Goal: Task Accomplishment & Management: Complete application form

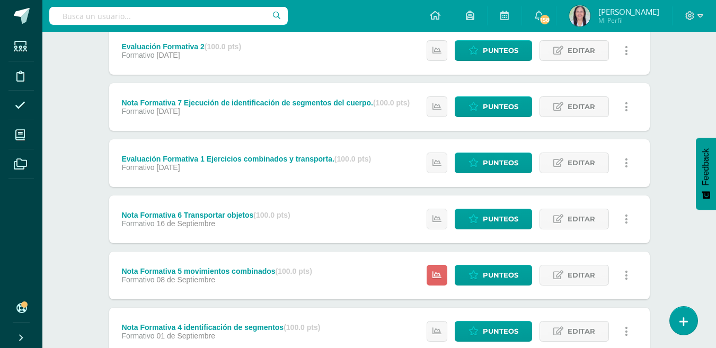
scroll to position [131, 0]
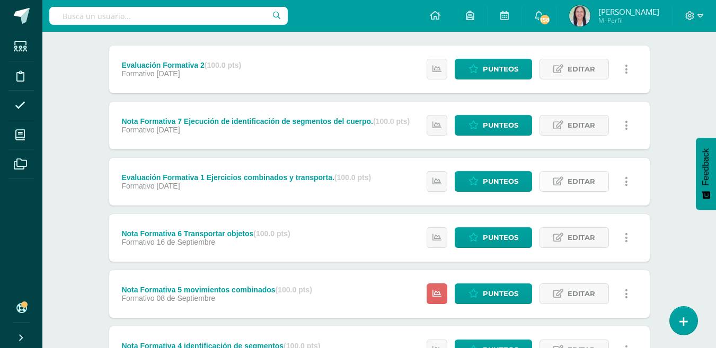
click at [579, 181] on span "Editar" at bounding box center [582, 182] width 28 height 20
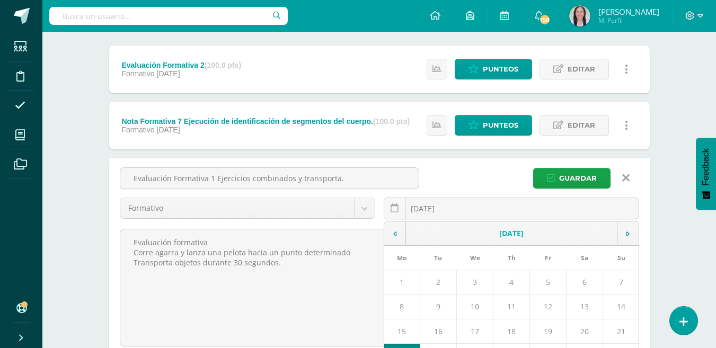
click at [439, 209] on div "2025-09-22 September, 2025 Mo Tu We Th Fr Sa Su 1 2 3 4 5 6 7 8 9 10 11 12 13 1…" at bounding box center [512, 213] width 256 height 30
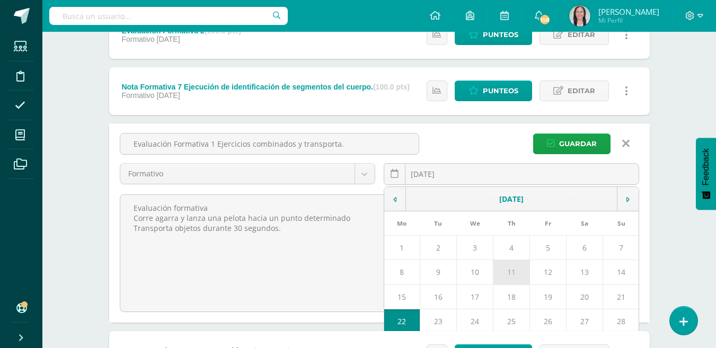
scroll to position [184, 0]
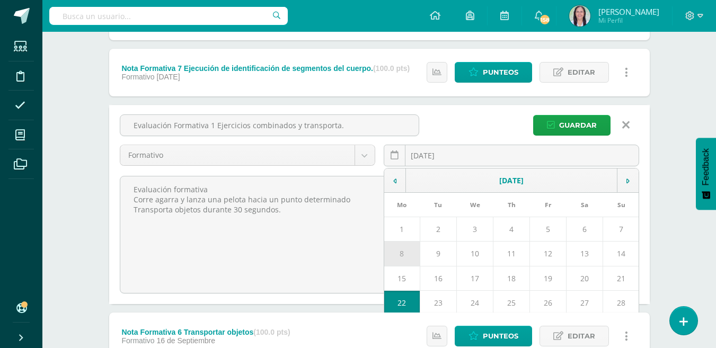
click at [404, 256] on td "8" at bounding box center [402, 254] width 36 height 24
type input "[DATE]"
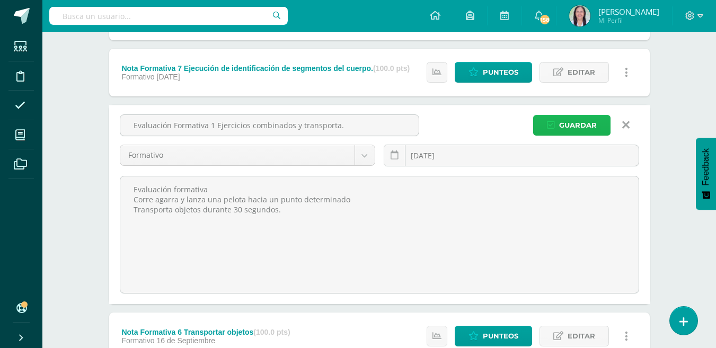
click at [580, 122] on span "Guardar" at bounding box center [578, 126] width 38 height 20
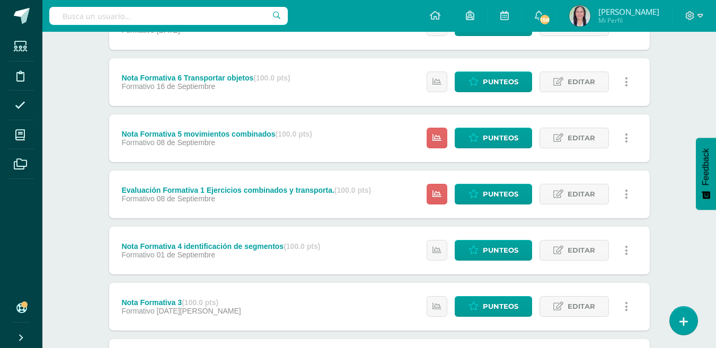
scroll to position [212, 0]
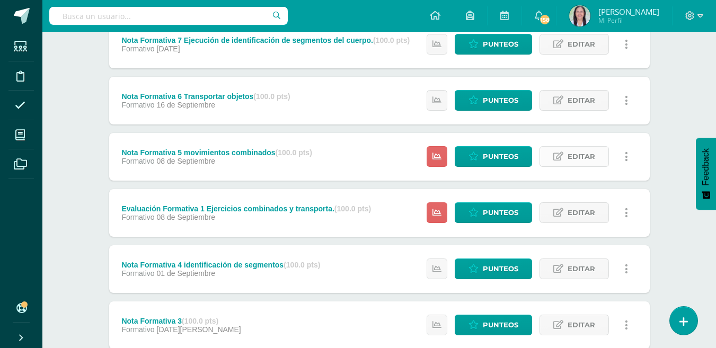
click at [585, 157] on span "Editar" at bounding box center [582, 157] width 28 height 20
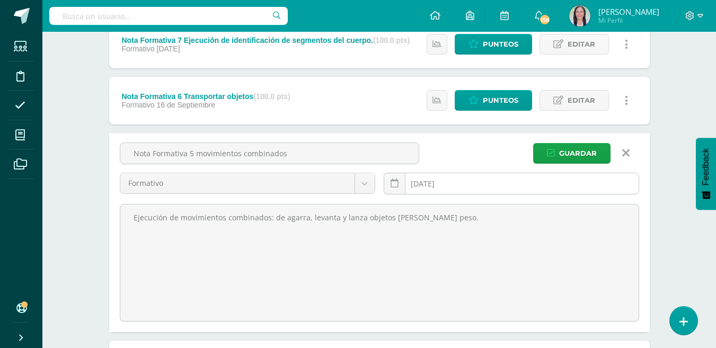
click at [425, 186] on div "2025-09-08 September, 2025 Mo Tu We Th Fr Sa Su 1 2 3 4 5 6 7 8 9 10 11 12 13 1…" at bounding box center [512, 188] width 256 height 30
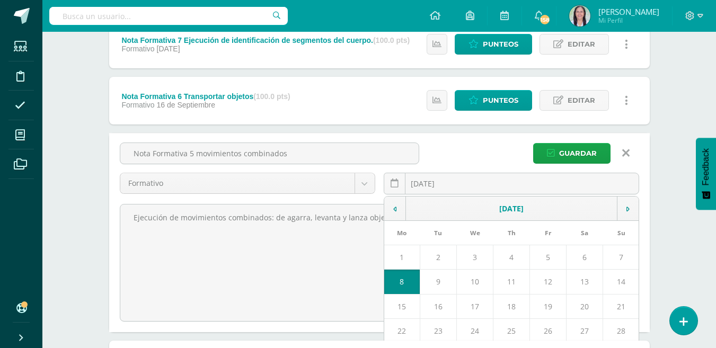
click at [629, 152] on icon at bounding box center [625, 153] width 7 height 12
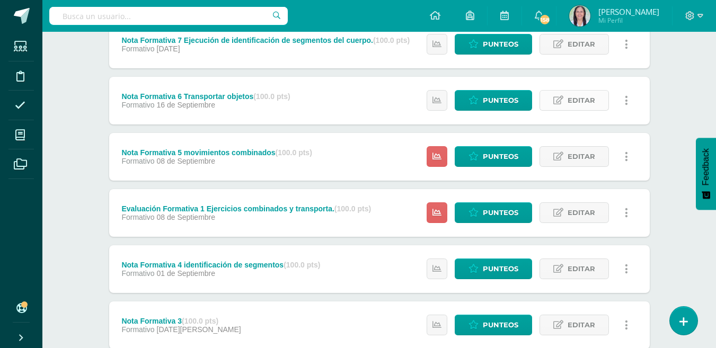
click at [580, 101] on span "Editar" at bounding box center [582, 101] width 28 height 20
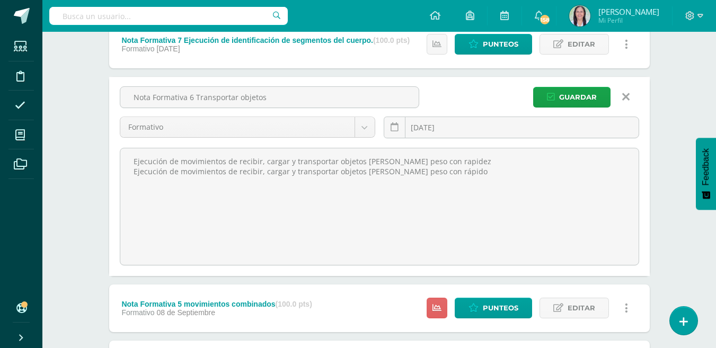
click at [433, 127] on div "2025-09-16 September, 2025 Mo Tu We Th Fr Sa Su 1 2 3 4 5 6 7 8 9 10 11 12 13 1…" at bounding box center [512, 132] width 256 height 30
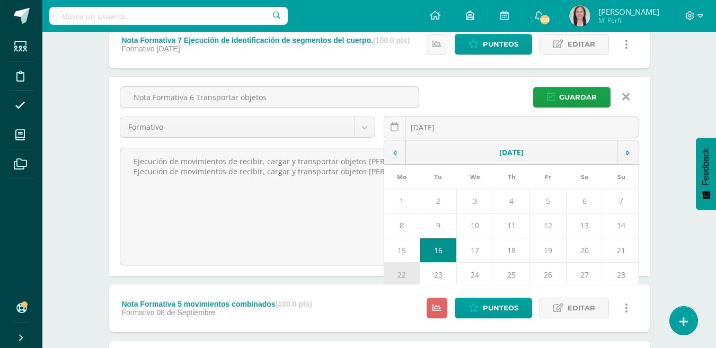
click at [398, 273] on td "22" at bounding box center [402, 274] width 36 height 24
type input "2025-09-22"
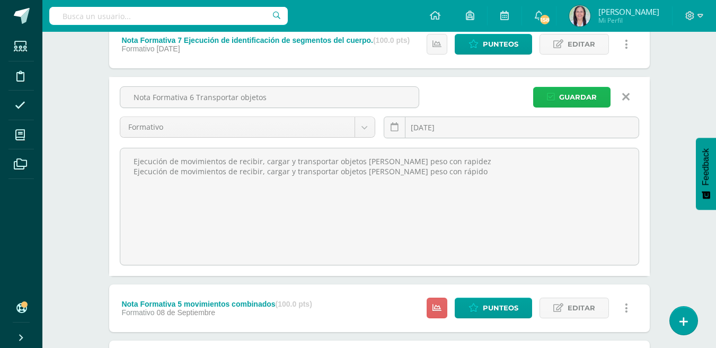
click at [581, 94] on span "Guardar" at bounding box center [578, 97] width 38 height 20
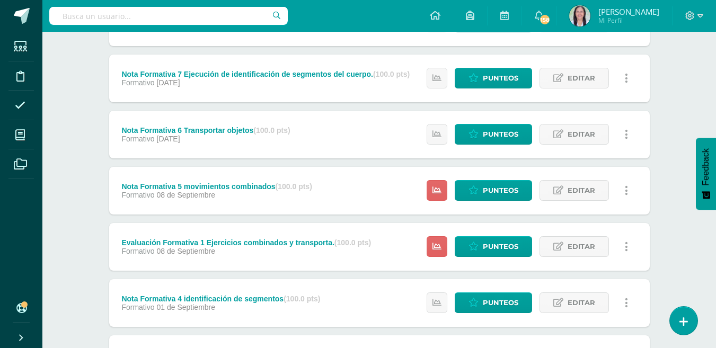
scroll to position [159, 0]
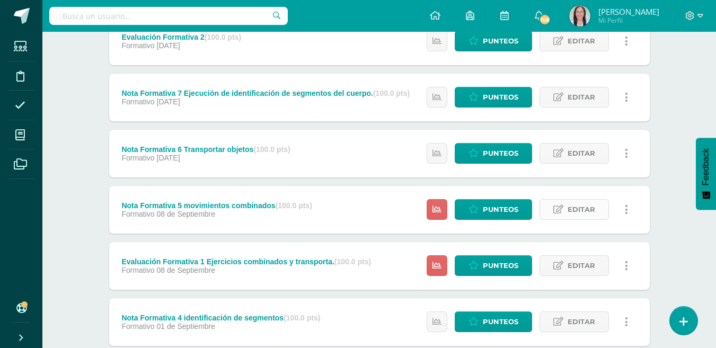
click at [583, 210] on span "Editar" at bounding box center [582, 210] width 28 height 20
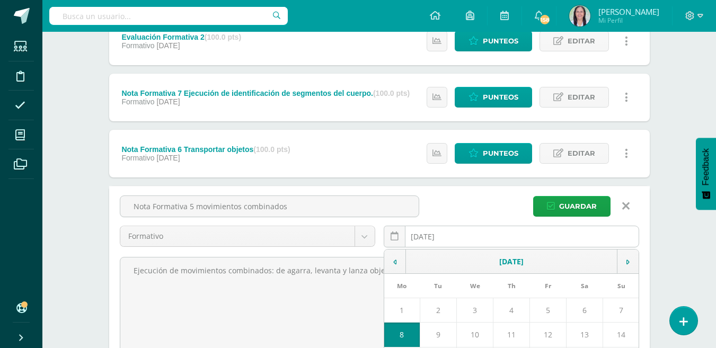
click at [444, 237] on div "[DATE] September, 2025 Mo Tu We Th Fr Sa Su 1 2 3 4 5 6 7 8 9 10 11 12 13 14 15…" at bounding box center [512, 241] width 256 height 30
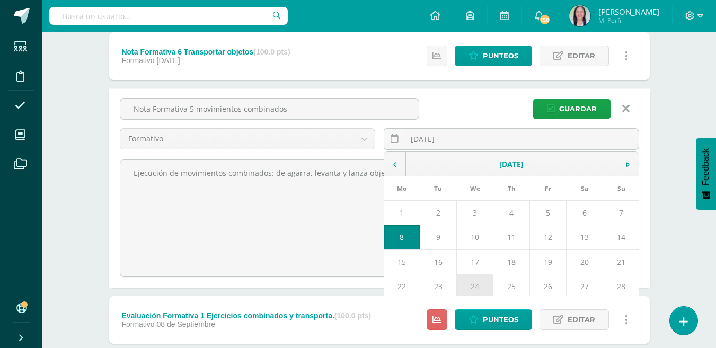
scroll to position [265, 0]
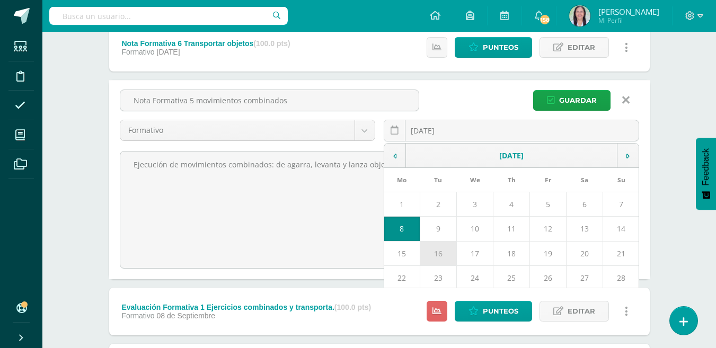
click at [441, 254] on td "16" at bounding box center [438, 253] width 37 height 24
type input "[DATE]"
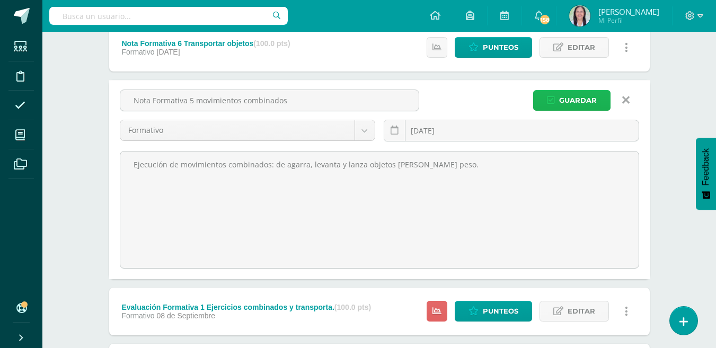
click at [580, 95] on span "Guardar" at bounding box center [578, 101] width 38 height 20
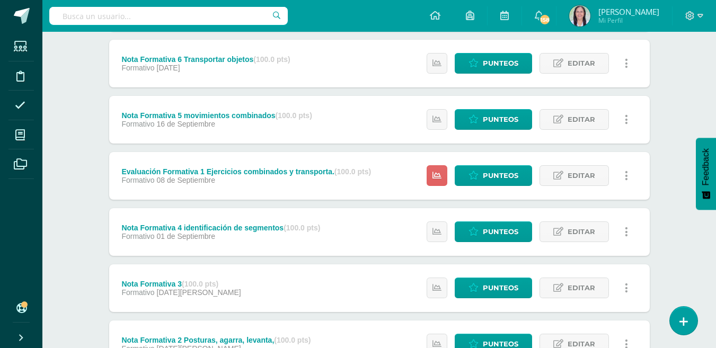
scroll to position [237, 0]
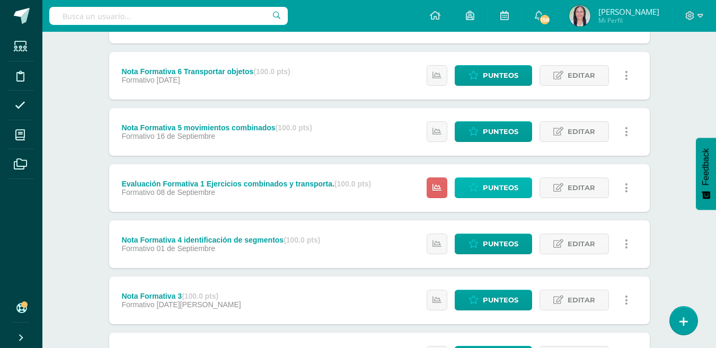
click at [506, 189] on span "Punteos" at bounding box center [501, 188] width 36 height 20
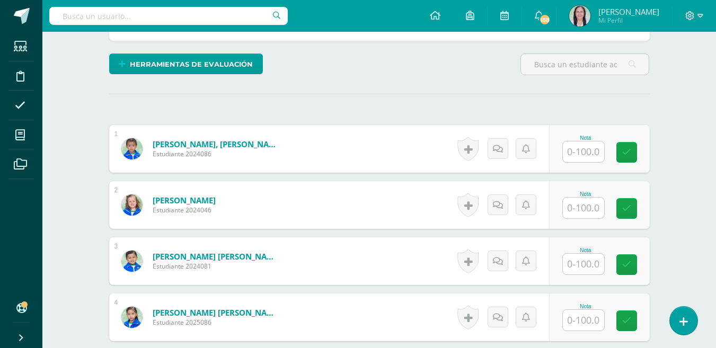
scroll to position [254, 0]
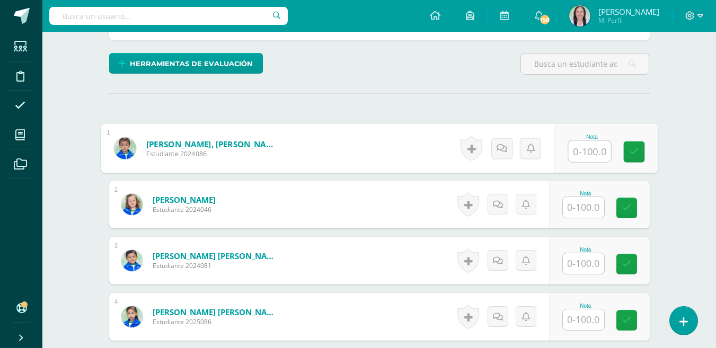
click at [589, 148] on input "text" at bounding box center [589, 151] width 42 height 21
type input "80"
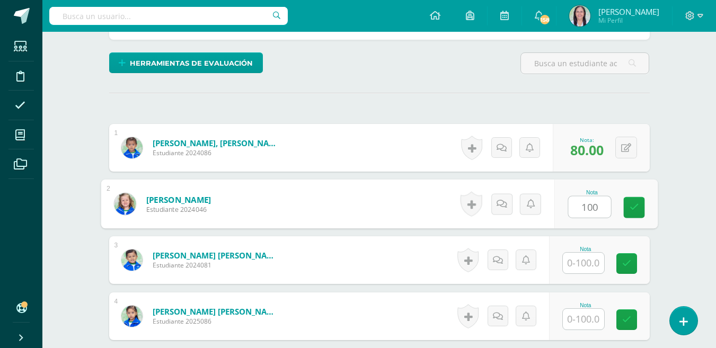
type input "100"
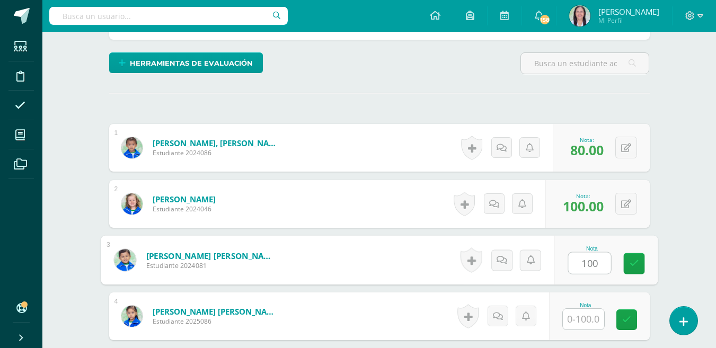
type input "100"
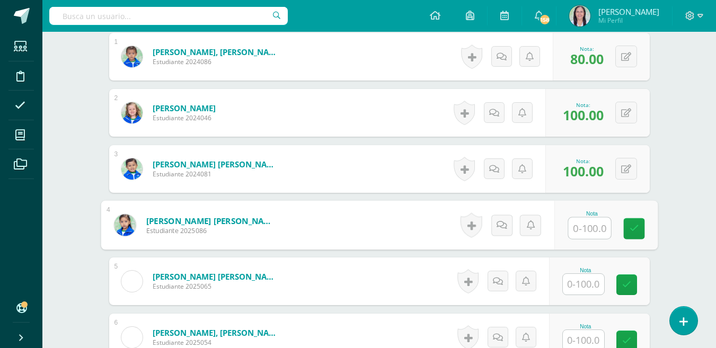
scroll to position [360, 0]
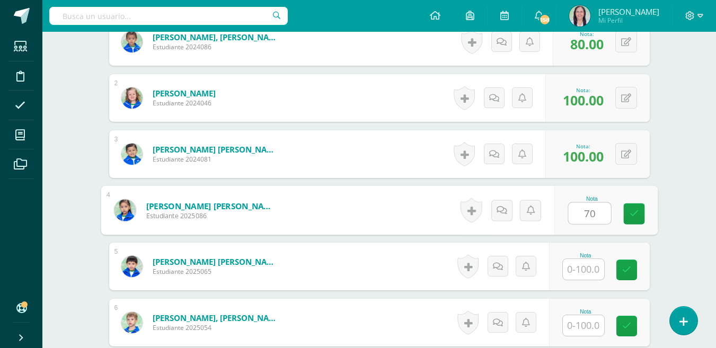
type input "70"
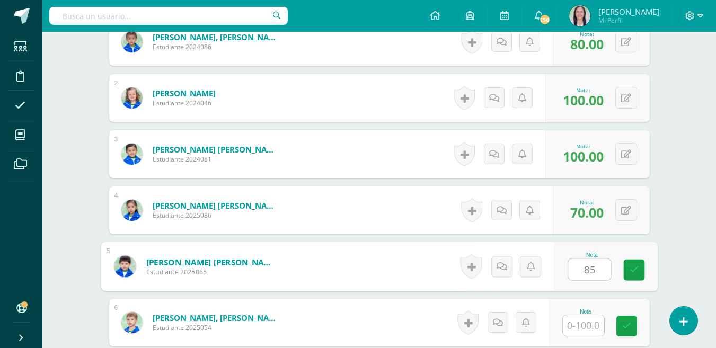
type input "85"
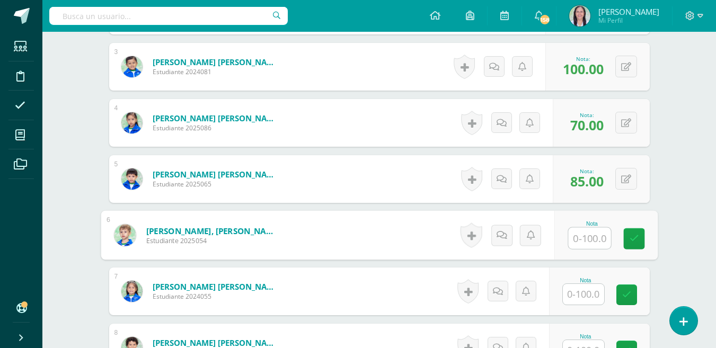
scroll to position [467, 0]
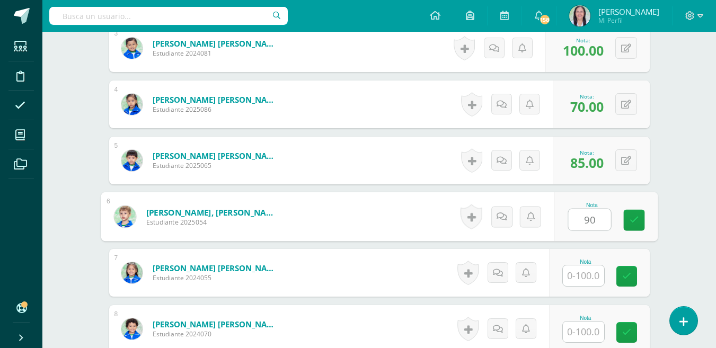
type input "90"
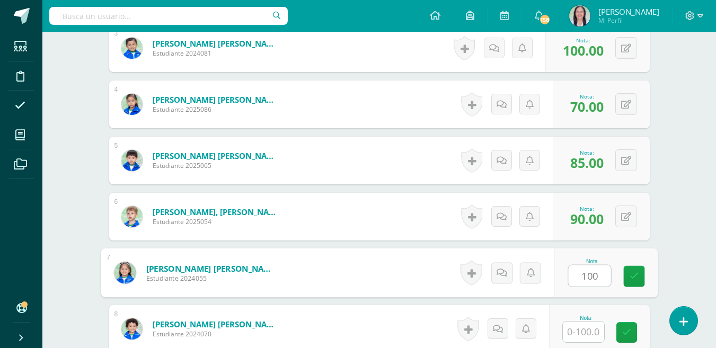
type input "100"
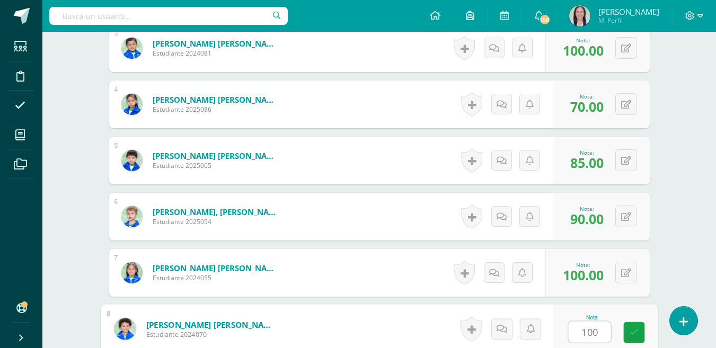
type input "100"
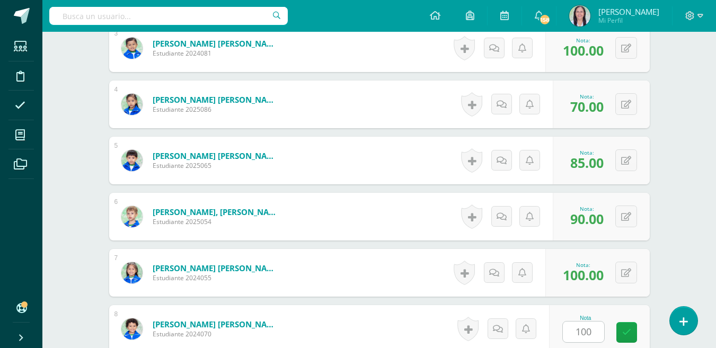
scroll to position [681, 0]
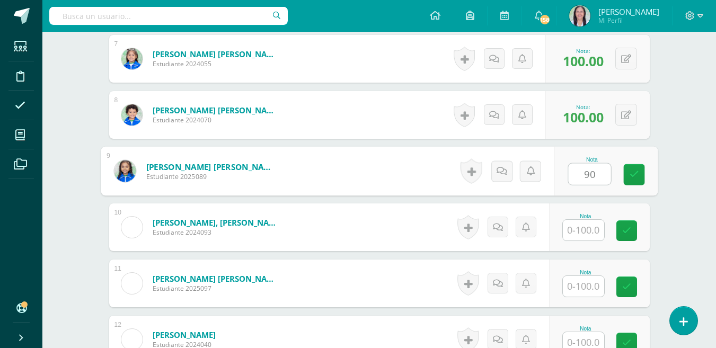
type input "90"
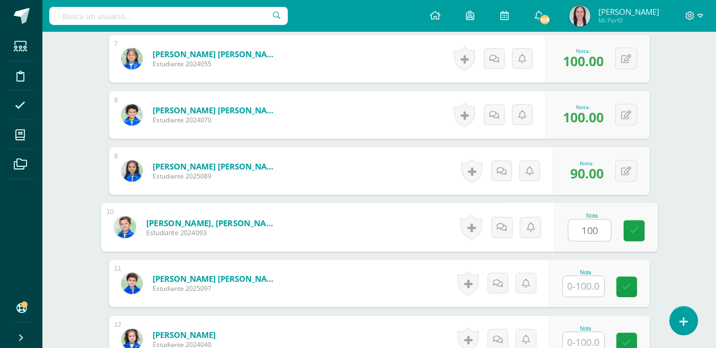
type input "100"
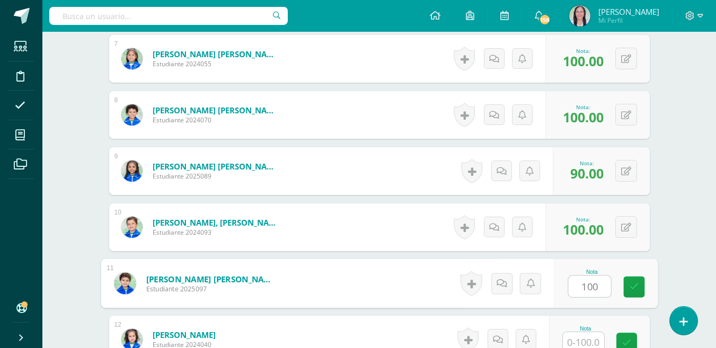
type input "100"
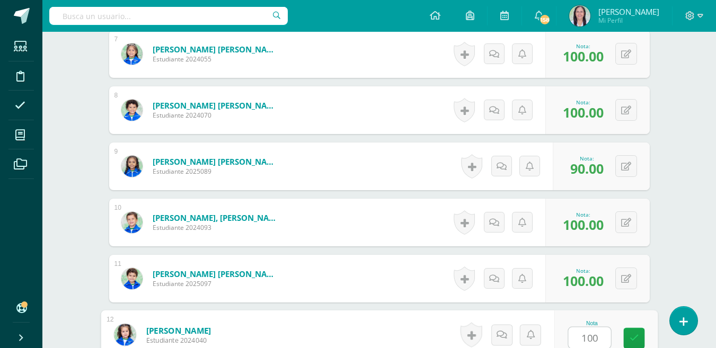
type input "100"
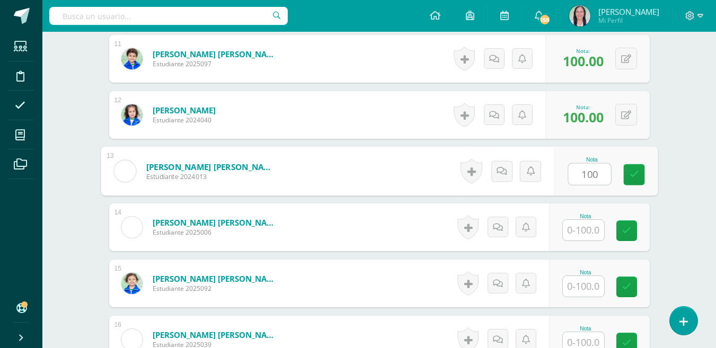
type input "100"
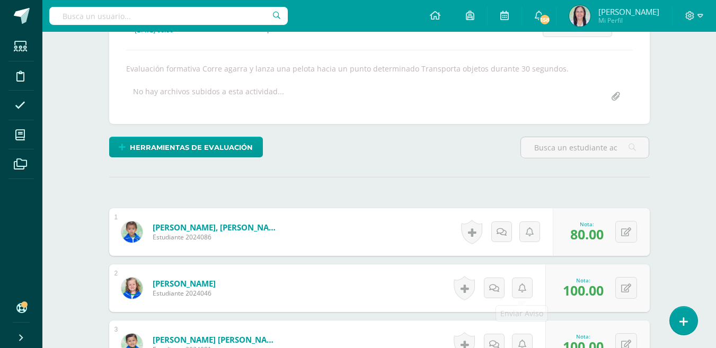
scroll to position [216, 0]
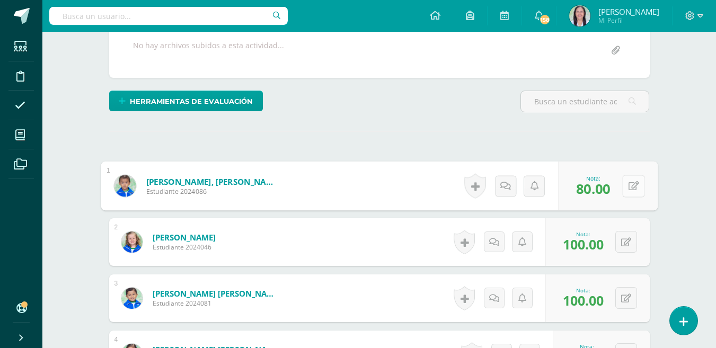
click at [624, 187] on button at bounding box center [633, 186] width 22 height 22
click at [604, 189] on icon at bounding box center [606, 189] width 10 height 9
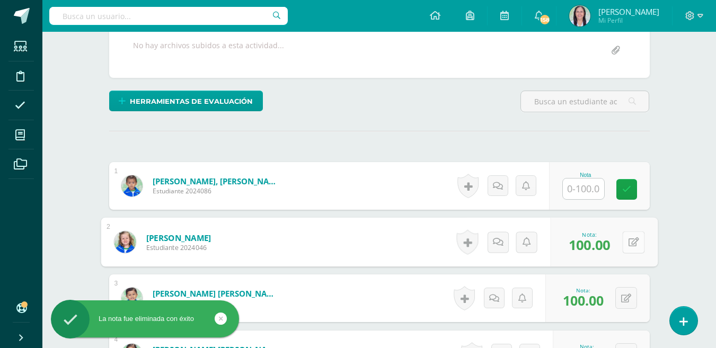
click at [624, 239] on button at bounding box center [633, 242] width 22 height 22
click at [605, 244] on icon at bounding box center [606, 245] width 10 height 9
click at [623, 296] on button at bounding box center [626, 298] width 22 height 22
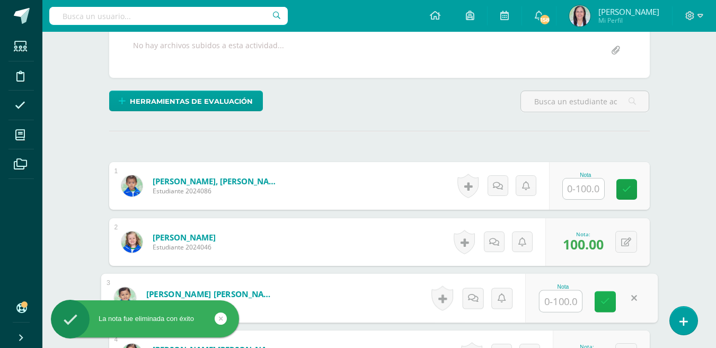
click at [607, 300] on icon at bounding box center [606, 301] width 10 height 9
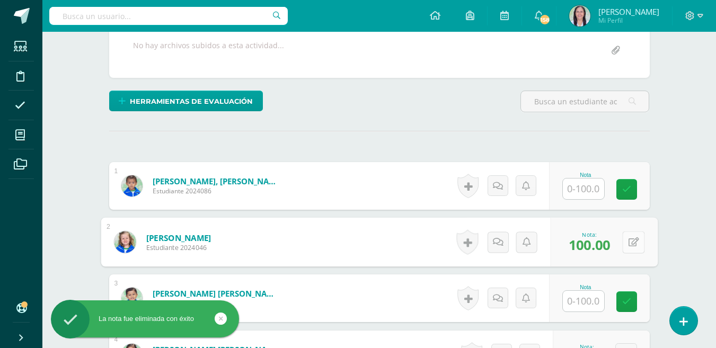
click at [628, 244] on icon at bounding box center [633, 241] width 11 height 9
click at [605, 247] on icon at bounding box center [606, 245] width 10 height 9
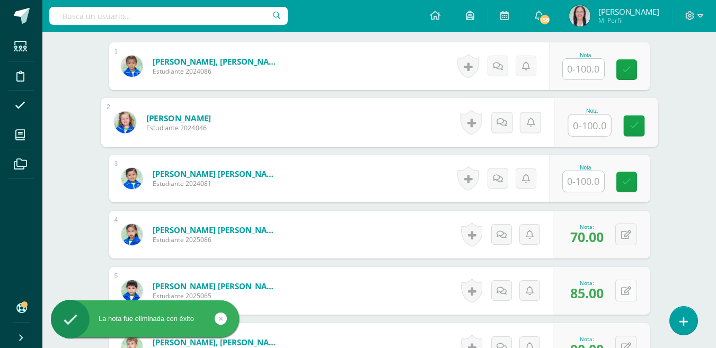
scroll to position [375, 0]
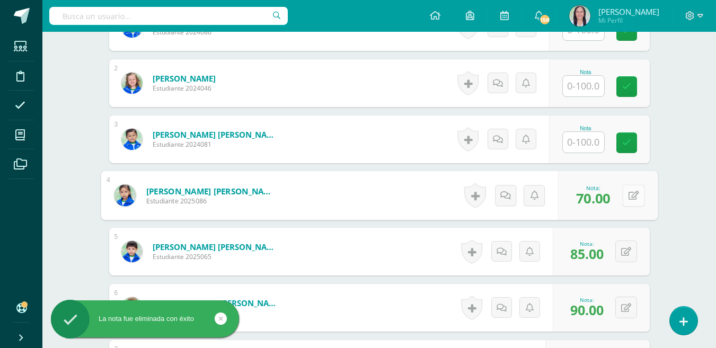
click at [628, 191] on icon at bounding box center [633, 195] width 11 height 9
drag, startPoint x: 601, startPoint y: 199, endPoint x: 603, endPoint y: 205, distance: 5.7
click at [602, 200] on icon at bounding box center [606, 199] width 10 height 9
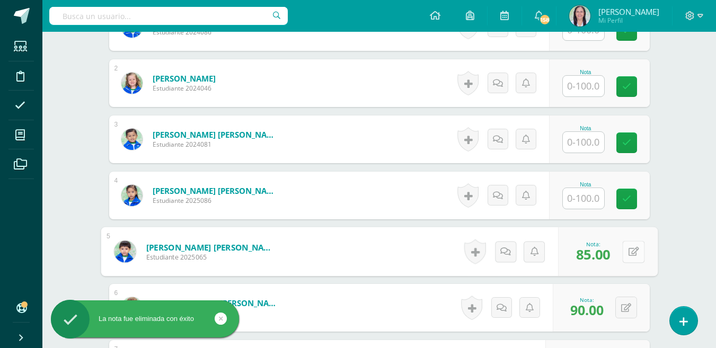
click at [624, 252] on button at bounding box center [633, 252] width 22 height 22
click at [602, 256] on icon at bounding box center [606, 255] width 10 height 9
click at [626, 304] on button at bounding box center [626, 308] width 22 height 22
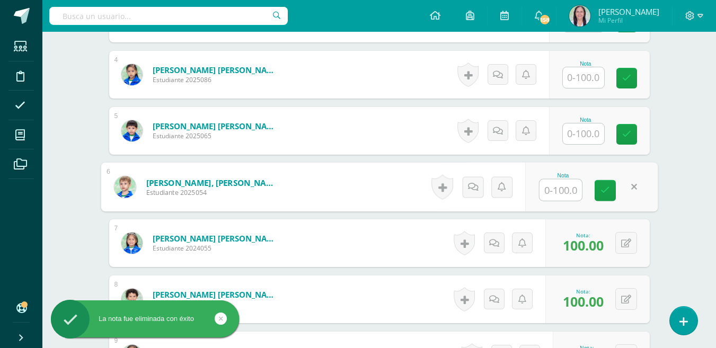
scroll to position [587, 0]
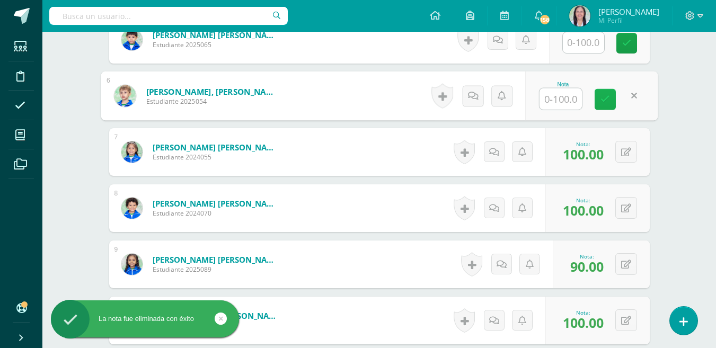
drag, startPoint x: 606, startPoint y: 95, endPoint x: 608, endPoint y: 101, distance: 5.9
click at [606, 96] on icon at bounding box center [606, 99] width 10 height 9
click at [628, 153] on icon at bounding box center [626, 152] width 10 height 9
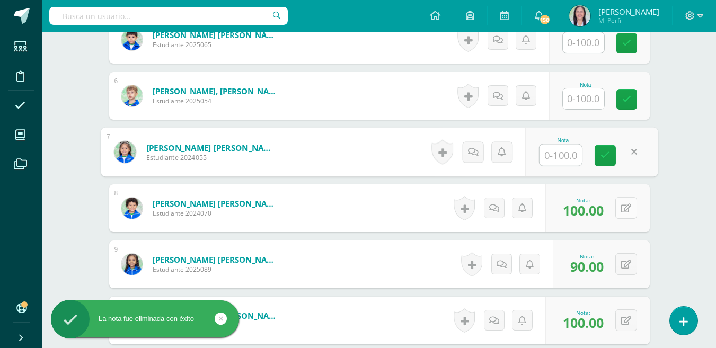
drag, startPoint x: 606, startPoint y: 152, endPoint x: 627, endPoint y: 208, distance: 59.9
click at [609, 158] on icon at bounding box center [606, 155] width 10 height 9
click at [623, 206] on icon at bounding box center [626, 208] width 10 height 9
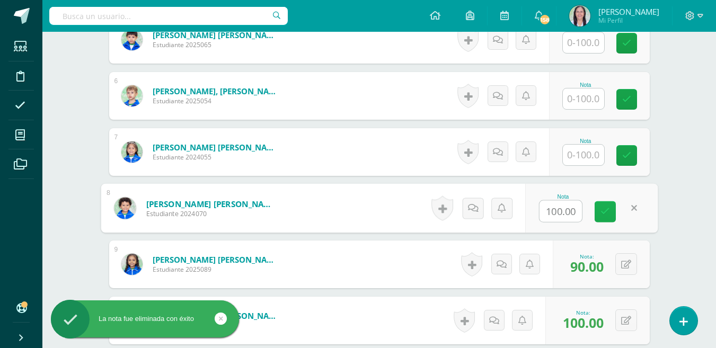
click at [610, 211] on link at bounding box center [605, 211] width 21 height 21
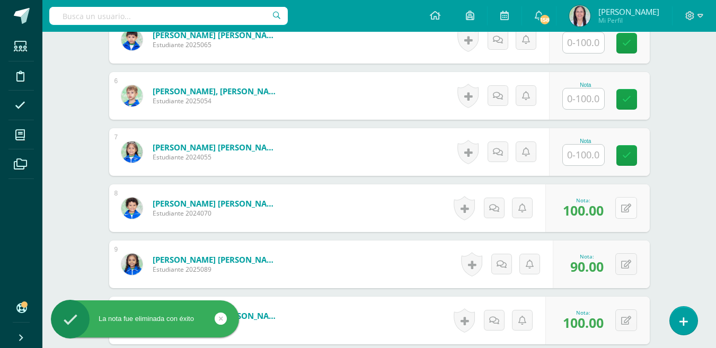
click at [630, 206] on icon at bounding box center [626, 208] width 10 height 9
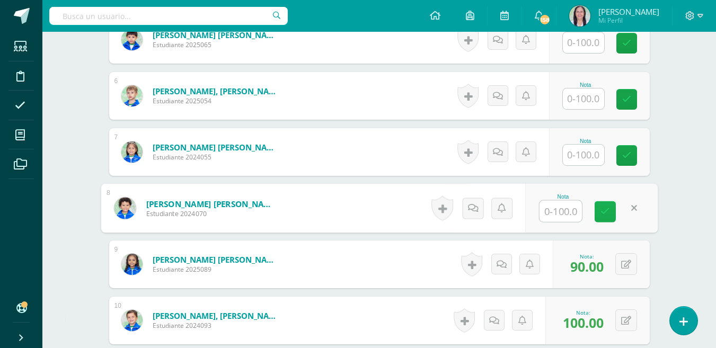
click at [610, 209] on link at bounding box center [605, 211] width 21 height 21
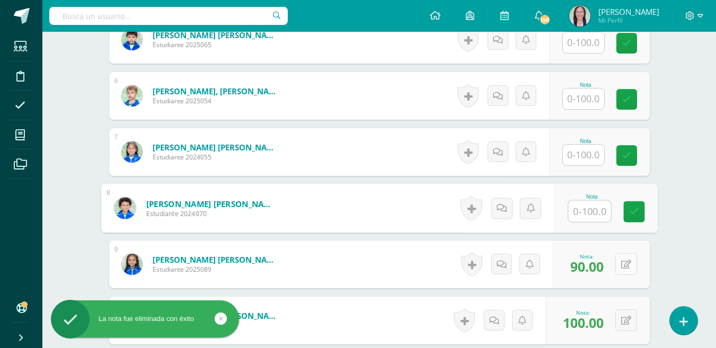
click at [628, 259] on button at bounding box center [626, 264] width 22 height 22
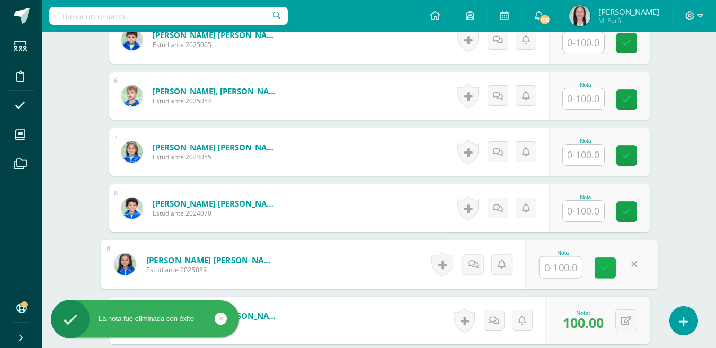
click at [610, 269] on link at bounding box center [605, 268] width 21 height 21
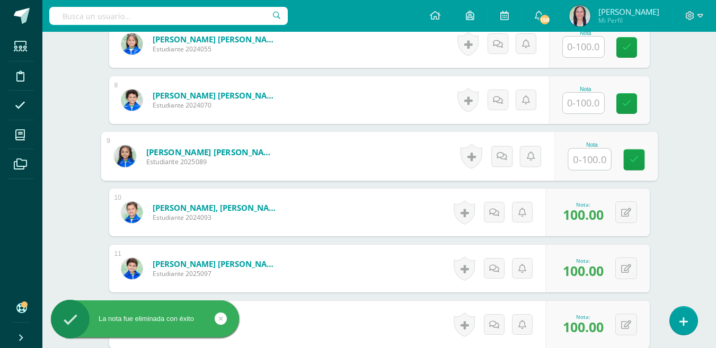
scroll to position [746, 0]
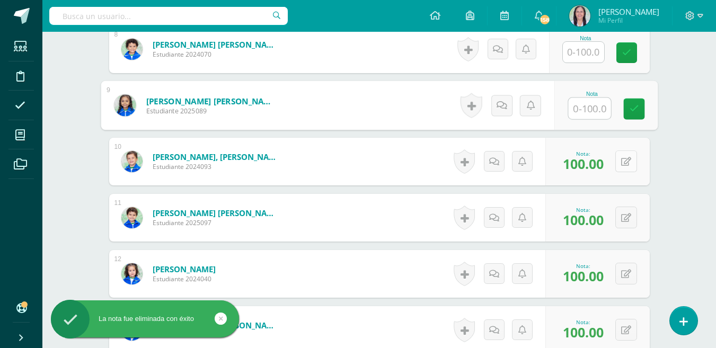
click at [627, 161] on icon at bounding box center [626, 161] width 10 height 9
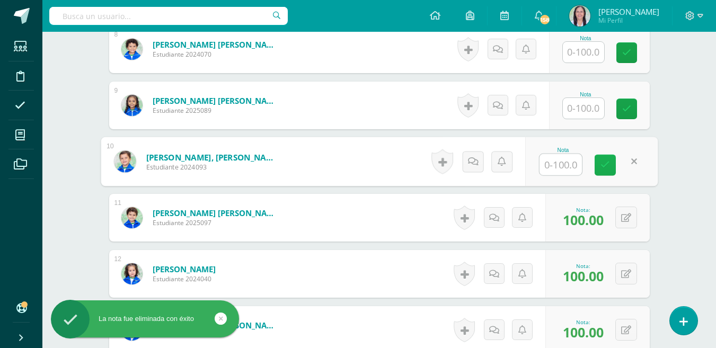
click at [604, 167] on icon at bounding box center [606, 165] width 10 height 9
click at [637, 163] on icon at bounding box center [634, 165] width 10 height 9
click at [622, 215] on button at bounding box center [626, 218] width 22 height 22
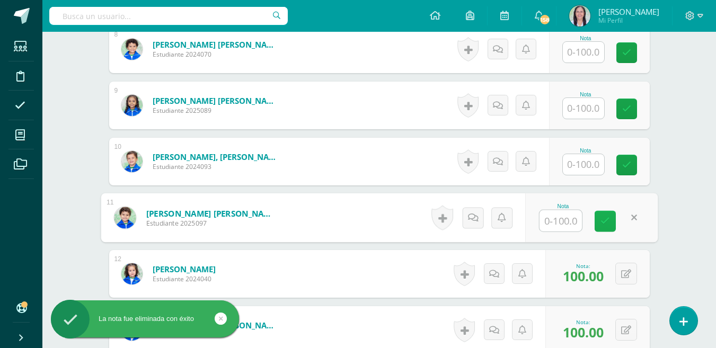
click at [611, 217] on link at bounding box center [605, 221] width 21 height 21
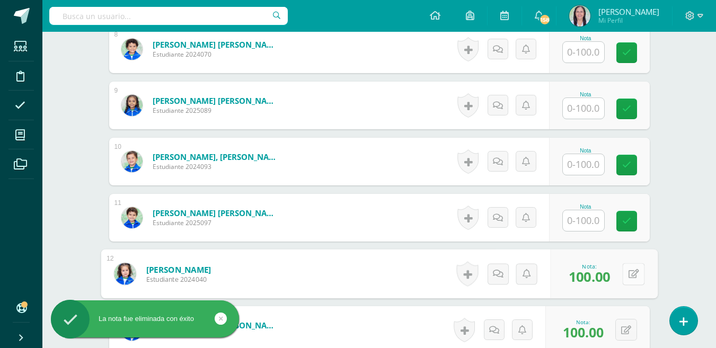
click at [624, 272] on button at bounding box center [633, 274] width 22 height 22
click at [608, 271] on link at bounding box center [605, 277] width 21 height 21
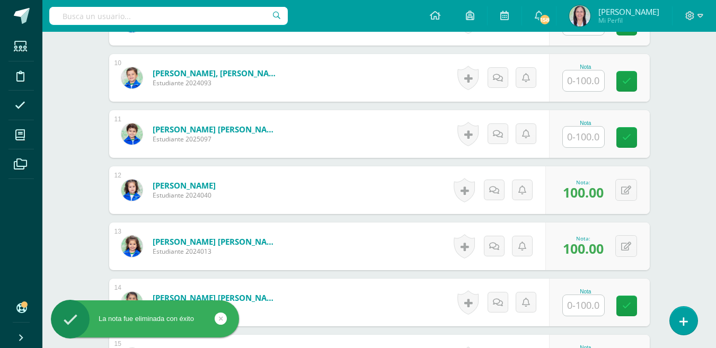
scroll to position [905, 0]
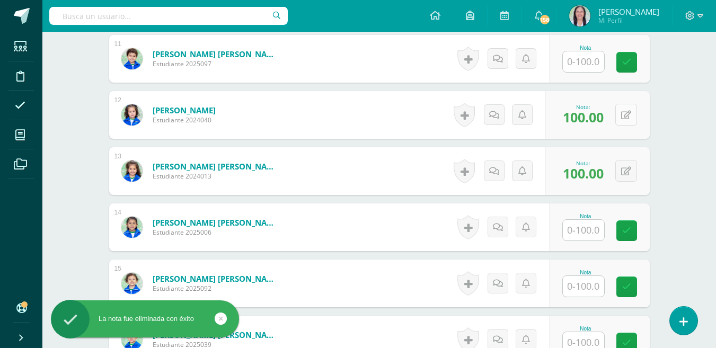
click at [626, 111] on icon at bounding box center [626, 115] width 10 height 9
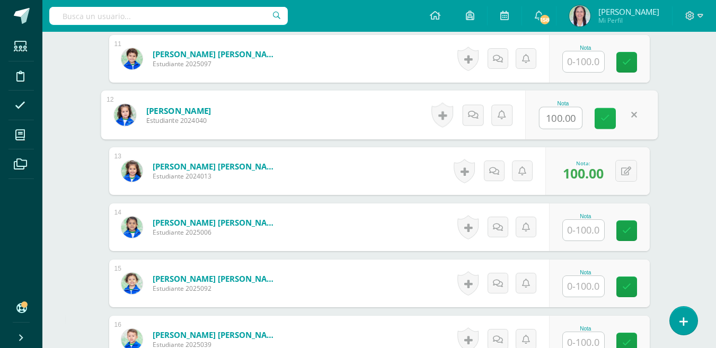
click at [606, 114] on icon at bounding box center [606, 118] width 10 height 9
click at [625, 114] on button at bounding box center [633, 115] width 22 height 22
drag, startPoint x: 608, startPoint y: 117, endPoint x: 613, endPoint y: 137, distance: 21.2
click at [608, 118] on icon at bounding box center [606, 118] width 10 height 9
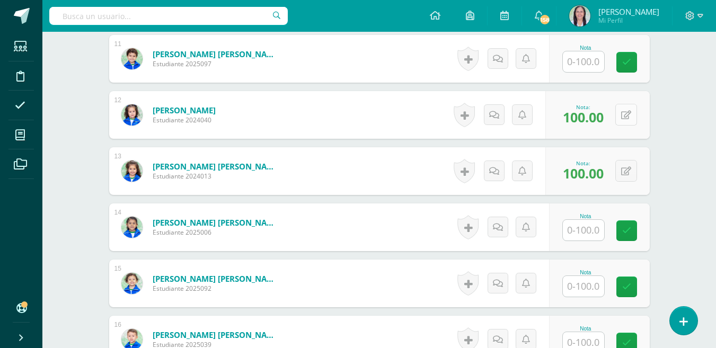
click at [628, 111] on icon at bounding box center [626, 115] width 10 height 9
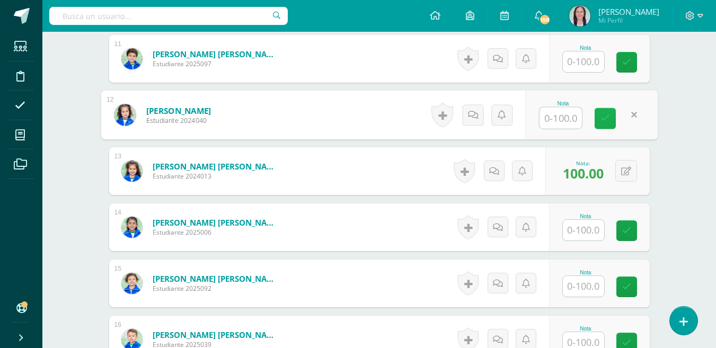
click at [608, 120] on icon at bounding box center [606, 118] width 10 height 9
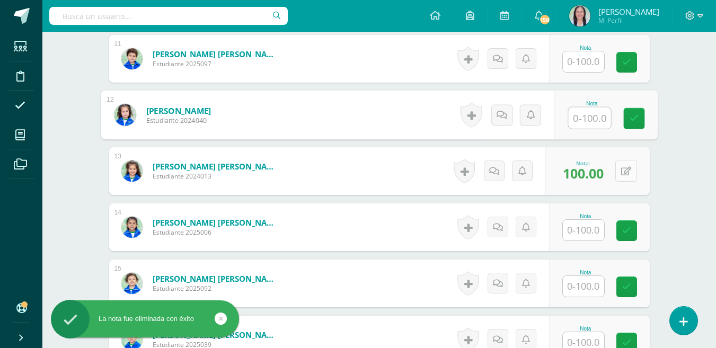
click at [630, 167] on icon at bounding box center [626, 171] width 10 height 9
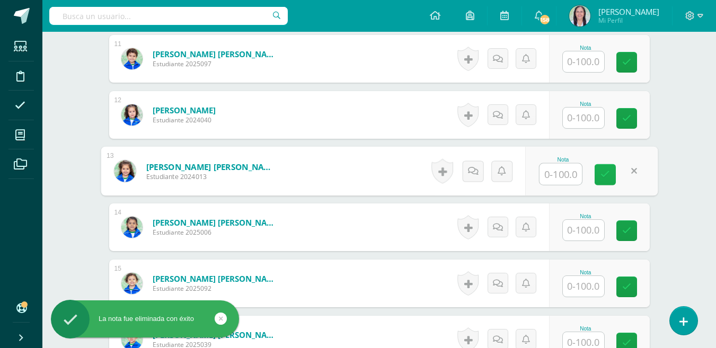
click at [609, 174] on icon at bounding box center [606, 174] width 10 height 9
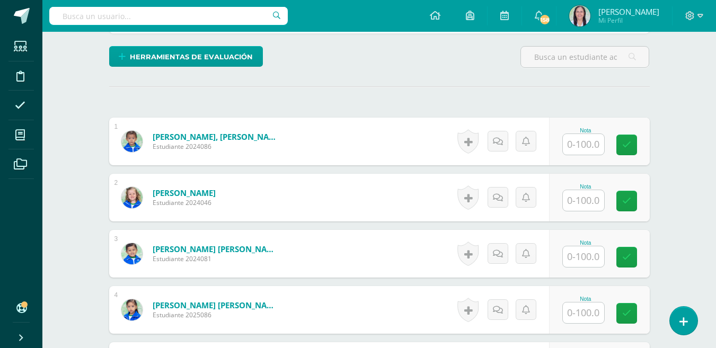
scroll to position [269, 0]
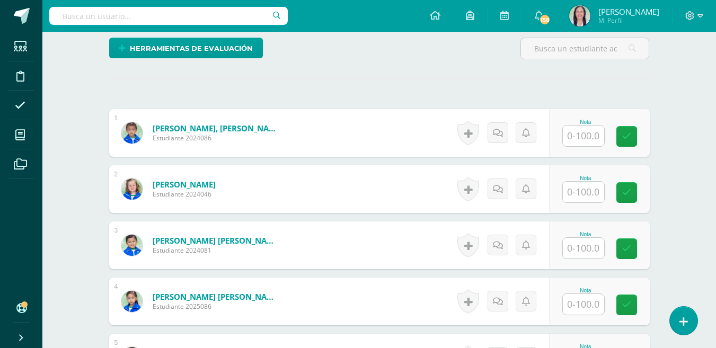
click at [586, 139] on input "text" at bounding box center [583, 136] width 41 height 21
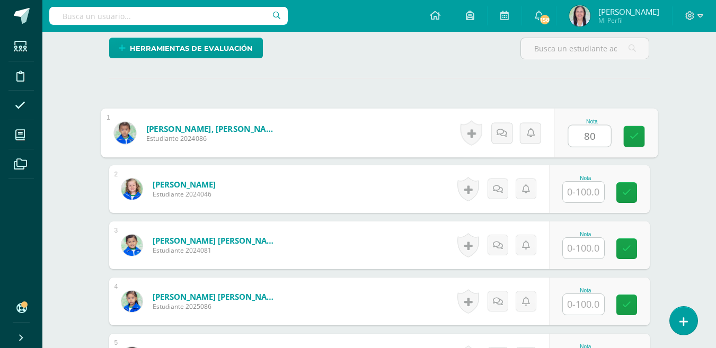
type input "80"
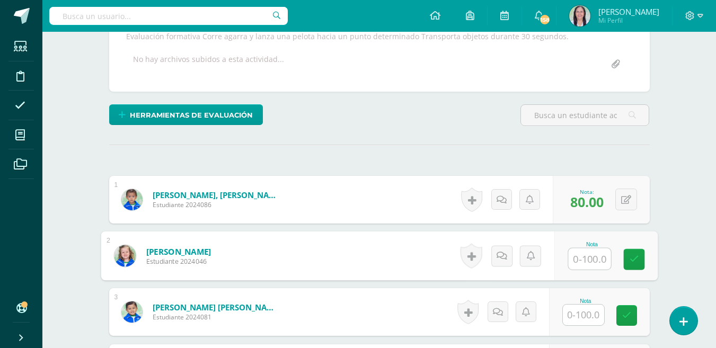
scroll to position [265, 0]
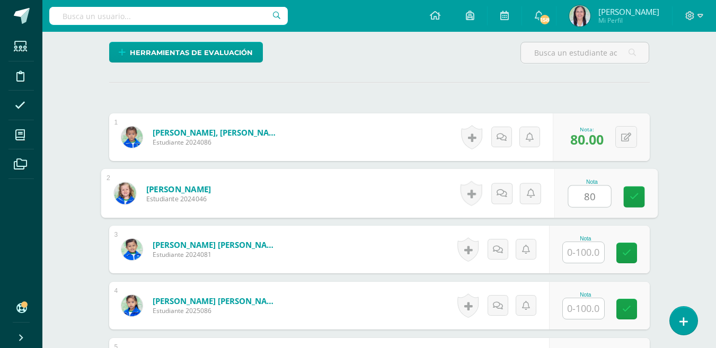
type input "80"
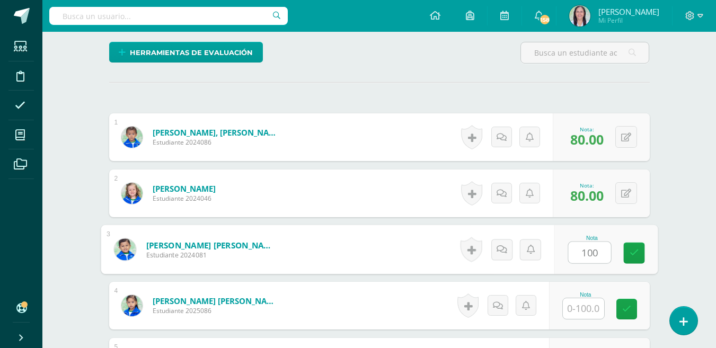
type input "100"
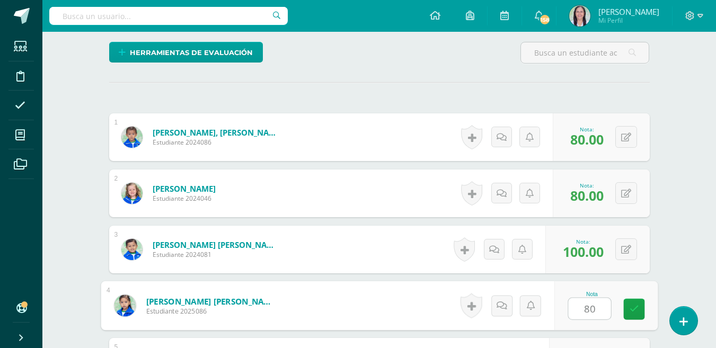
type input "80"
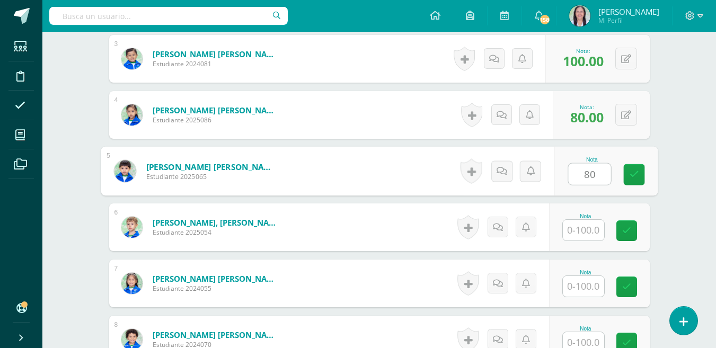
type input "80"
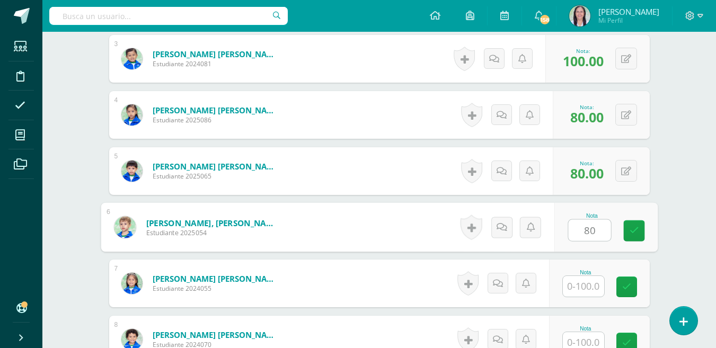
type input "80"
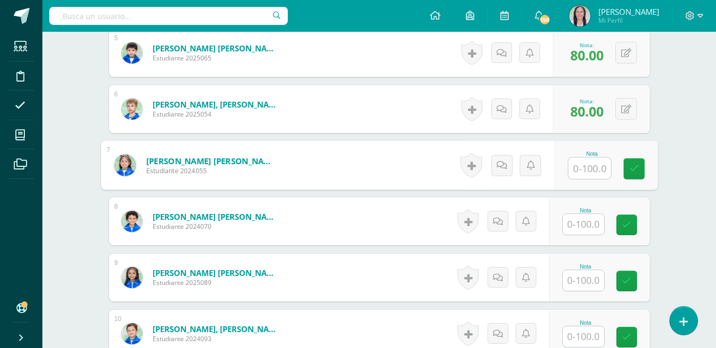
scroll to position [615, 0]
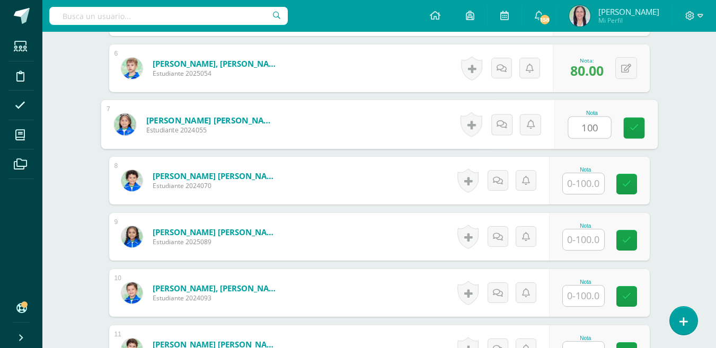
type input "100"
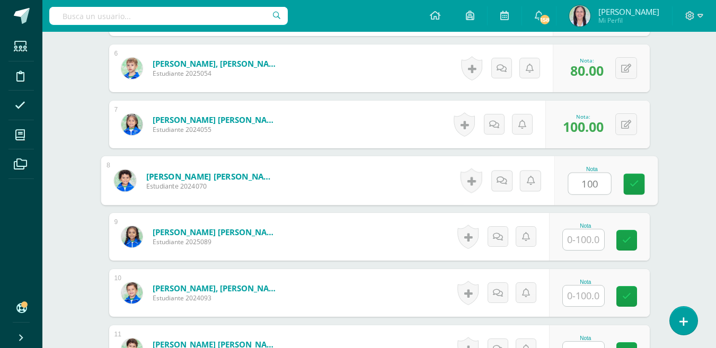
type input "100"
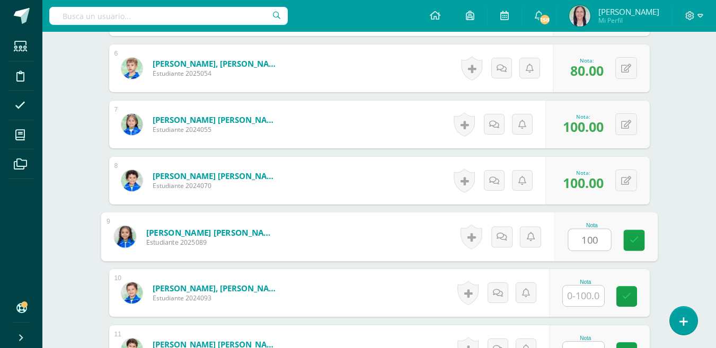
type input "100"
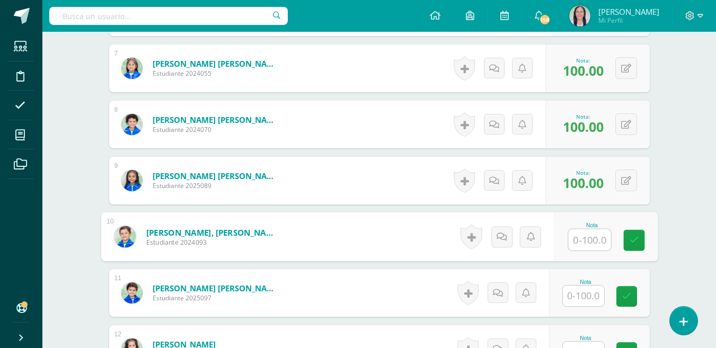
scroll to position [721, 0]
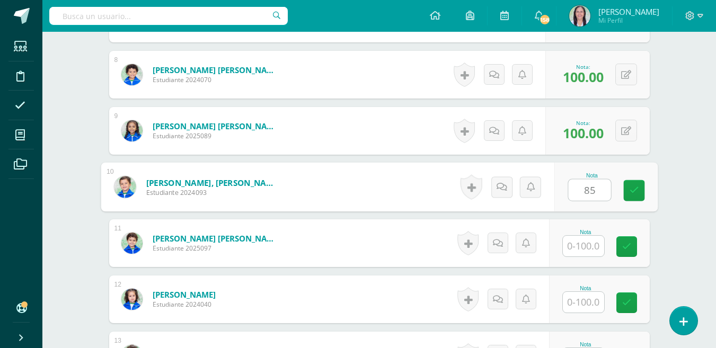
type input "85"
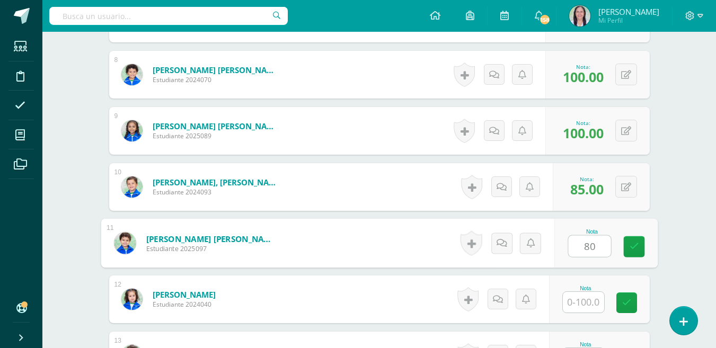
type input "80"
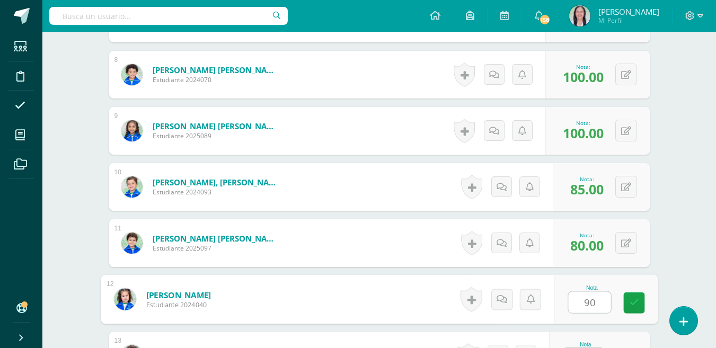
type input "90"
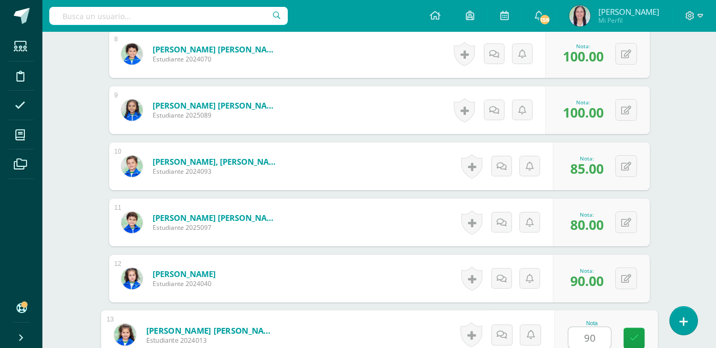
type input "90"
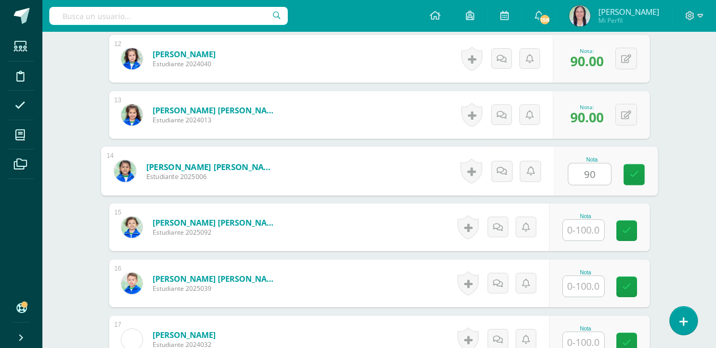
type input "90"
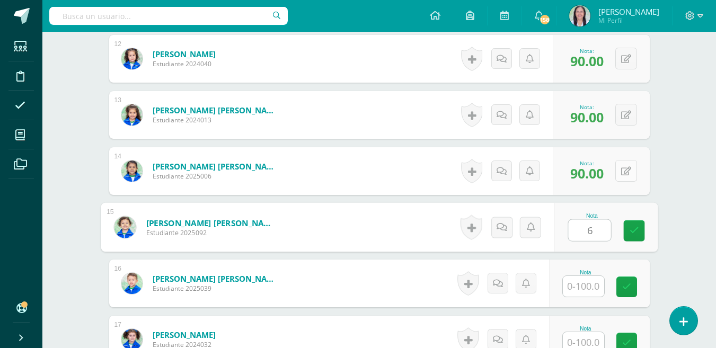
type input "6"
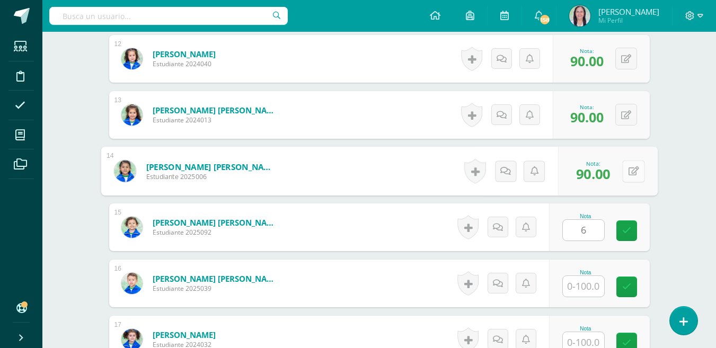
click at [623, 170] on button at bounding box center [633, 171] width 22 height 22
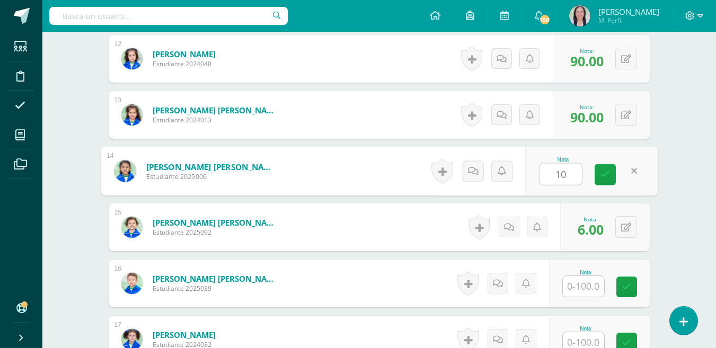
type input "100"
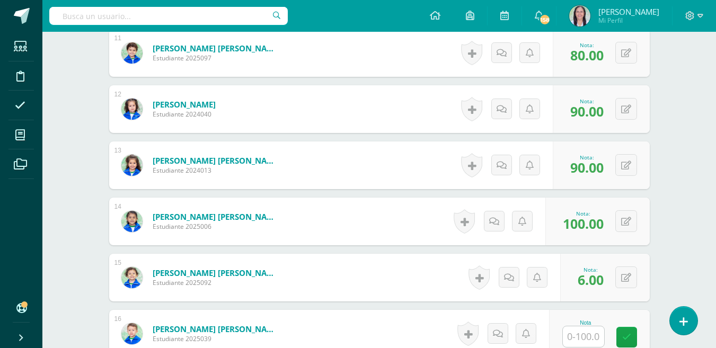
scroll to position [909, 0]
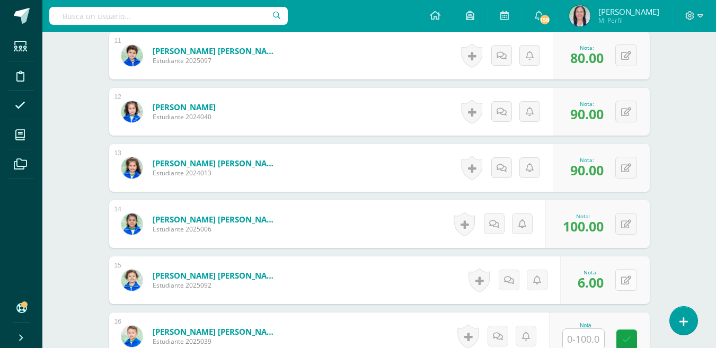
click at [631, 280] on button at bounding box center [626, 280] width 22 height 22
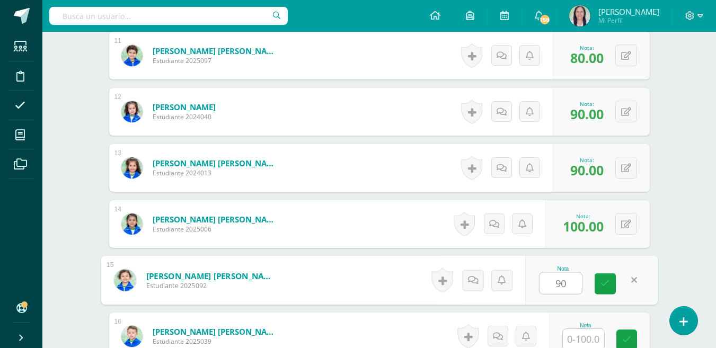
type input "90"
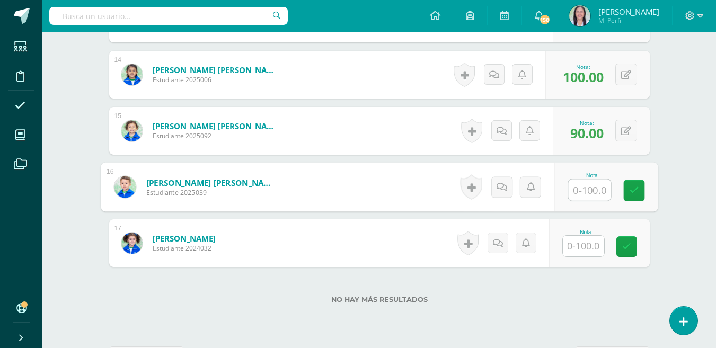
scroll to position [1069, 0]
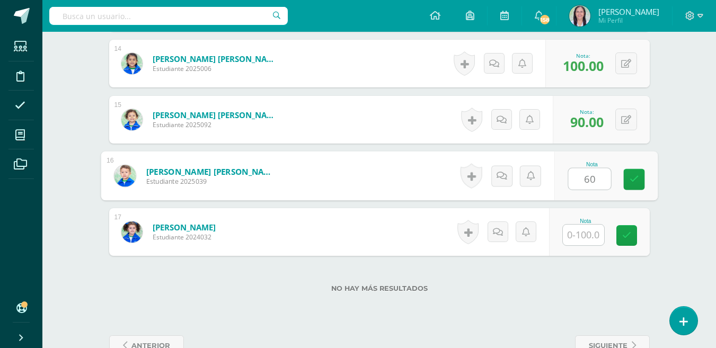
type input "60"
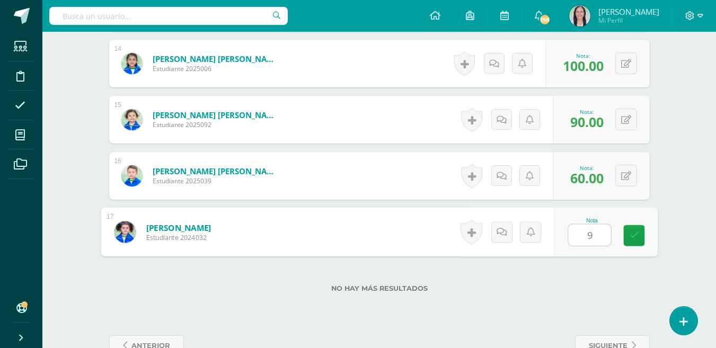
type input "90"
drag, startPoint x: 637, startPoint y: 236, endPoint x: 626, endPoint y: 230, distance: 13.1
click at [637, 236] on icon at bounding box center [634, 235] width 10 height 9
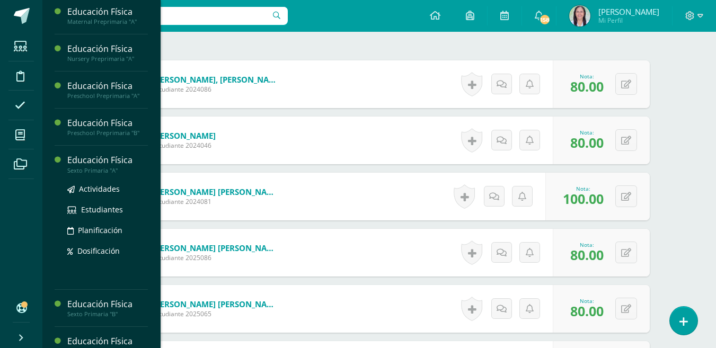
scroll to position [0, 0]
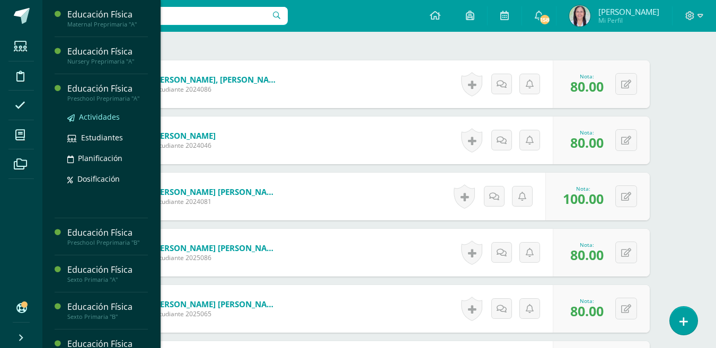
click at [103, 116] on span "Actividades" at bounding box center [99, 117] width 41 height 10
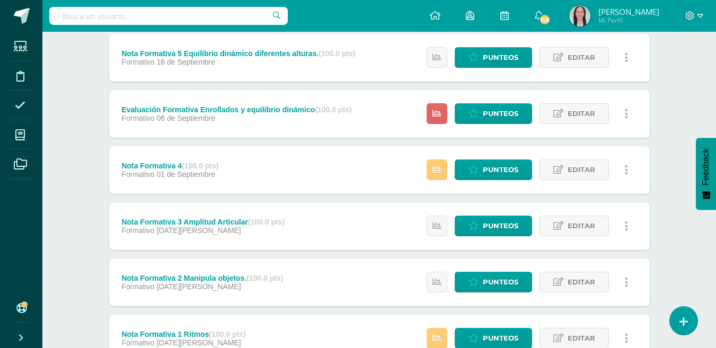
scroll to position [318, 0]
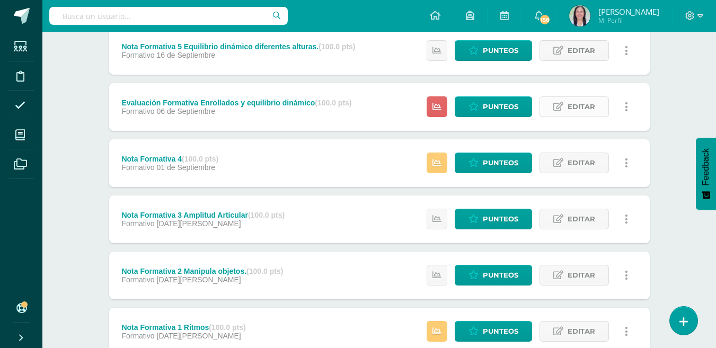
click at [580, 107] on span "Editar" at bounding box center [582, 107] width 28 height 20
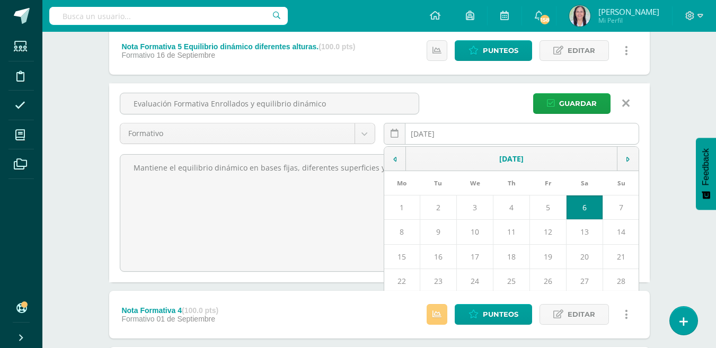
click at [438, 133] on div "[DATE] September, 2025 Mo Tu We Th Fr Sa Su 1 2 3 4 5 6 7 8 9 10 11 12 13 14 15…" at bounding box center [512, 138] width 256 height 30
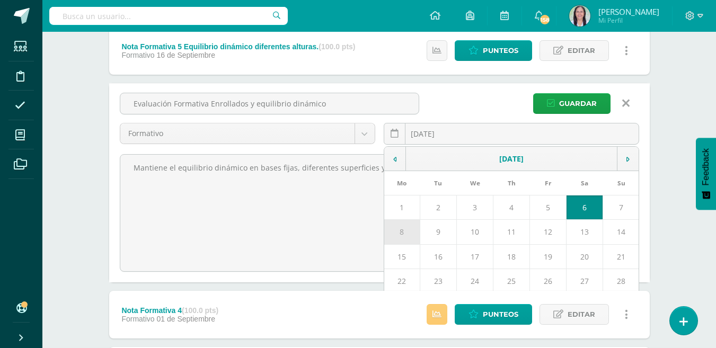
click at [404, 231] on td "8" at bounding box center [402, 232] width 36 height 24
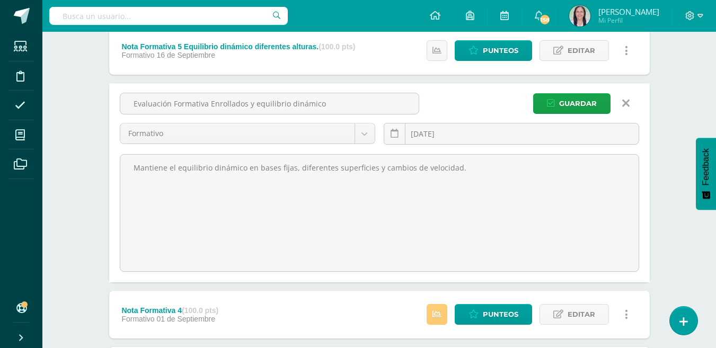
type input "[DATE]"
click at [577, 100] on span "Guardar" at bounding box center [578, 104] width 38 height 20
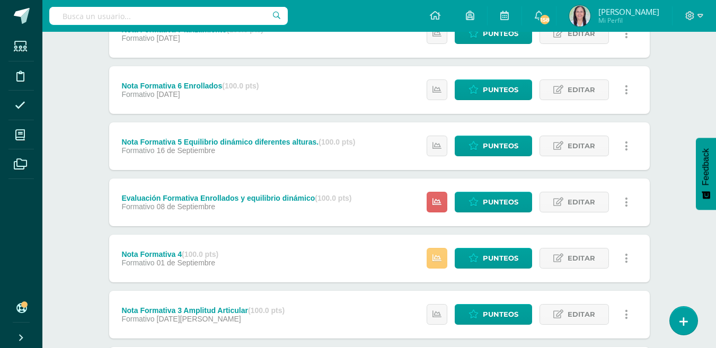
scroll to position [265, 0]
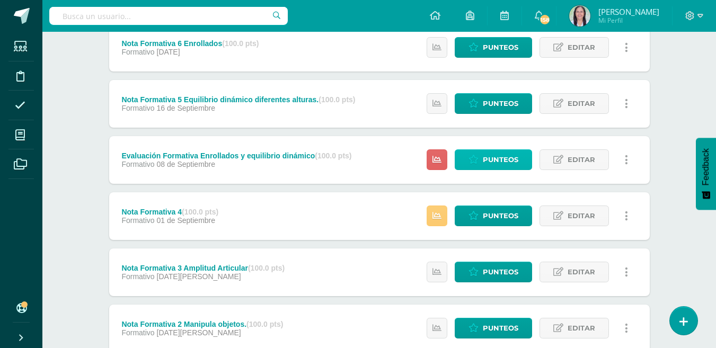
click at [504, 160] on span "Punteos" at bounding box center [501, 160] width 36 height 20
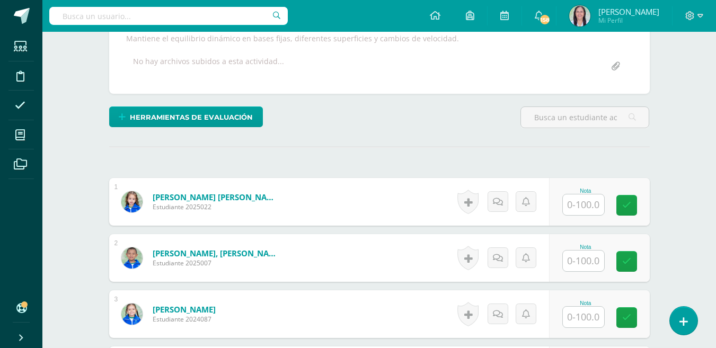
scroll to position [201, 0]
click at [586, 203] on input "text" at bounding box center [583, 204] width 41 height 21
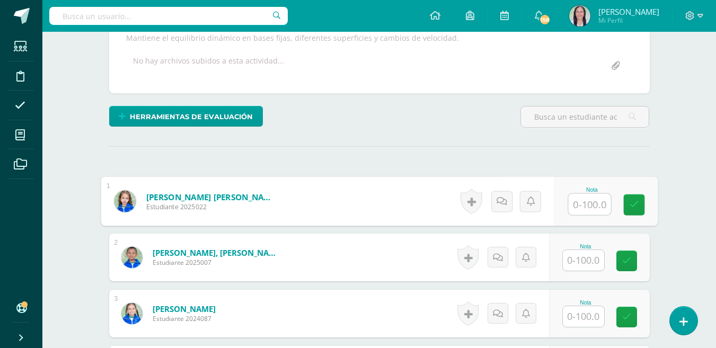
scroll to position [201, 0]
type input "80"
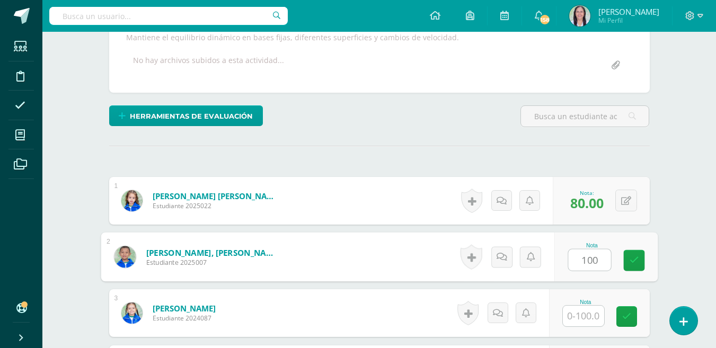
type input "100"
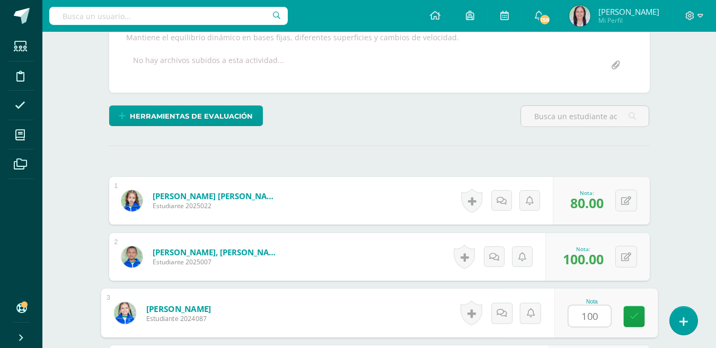
type input "100"
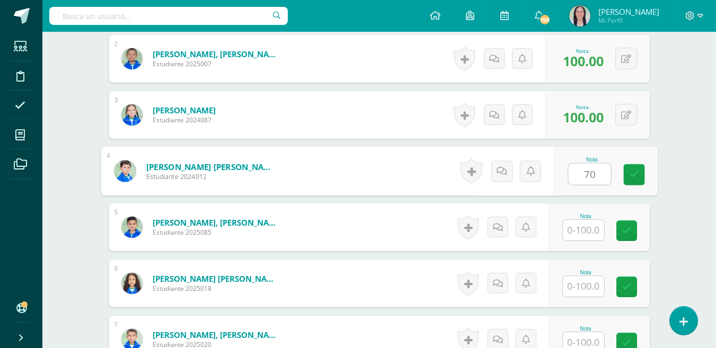
type input "70"
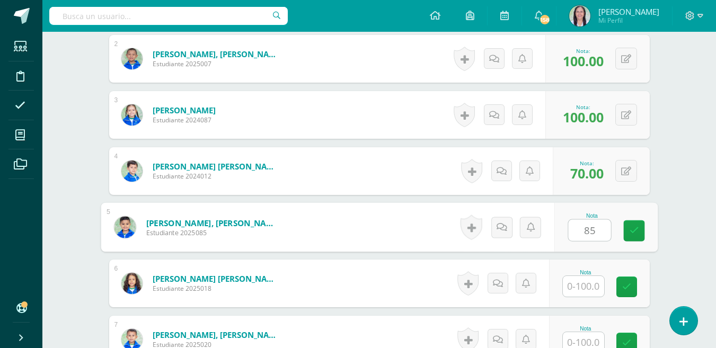
type input "85"
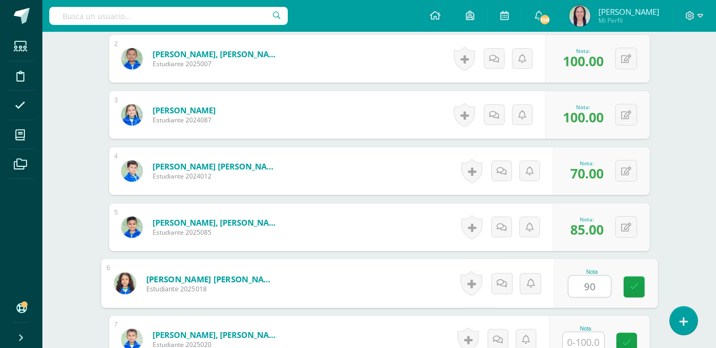
type input "90"
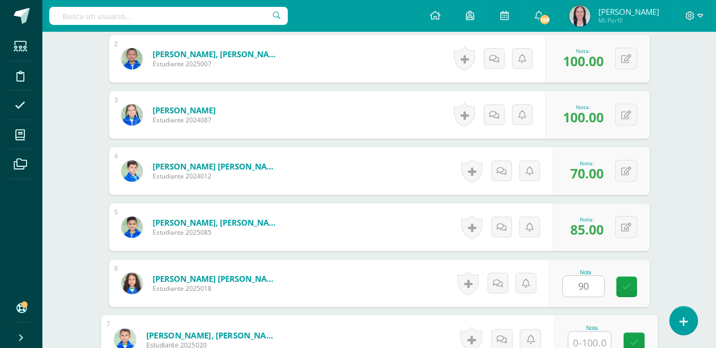
scroll to position [404, 0]
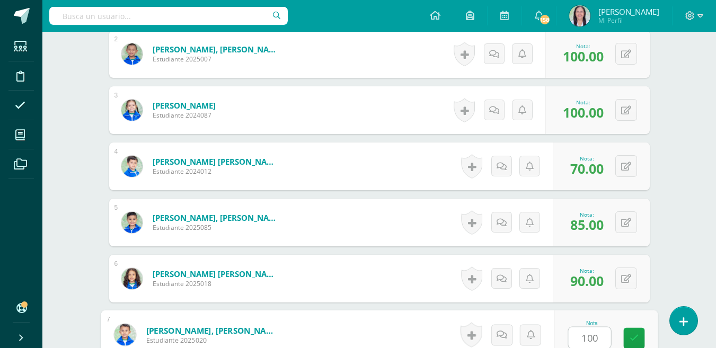
type input "100"
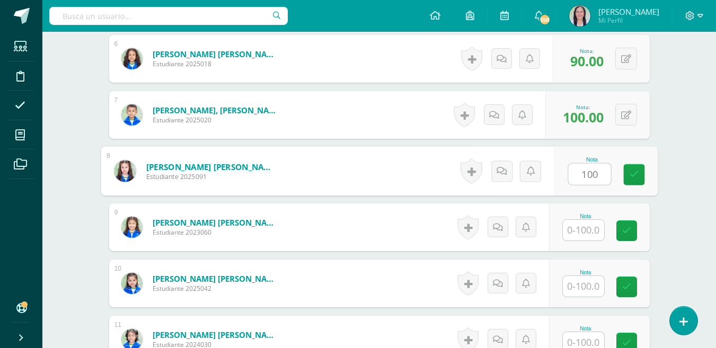
type input "100"
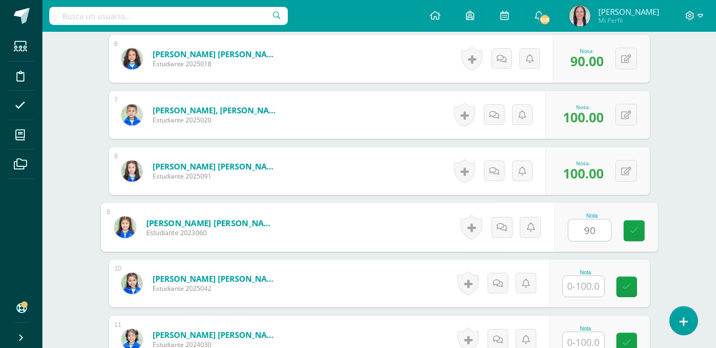
type input "90"
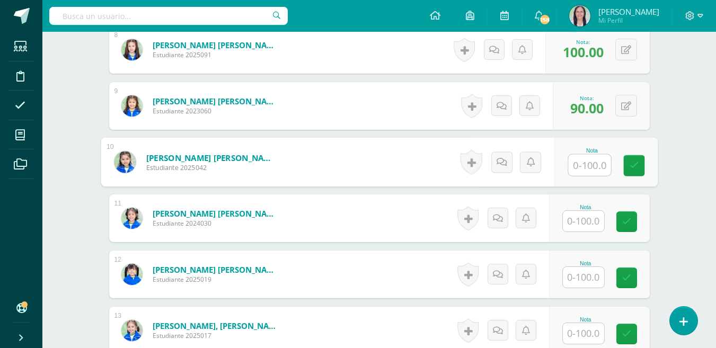
scroll to position [784, 0]
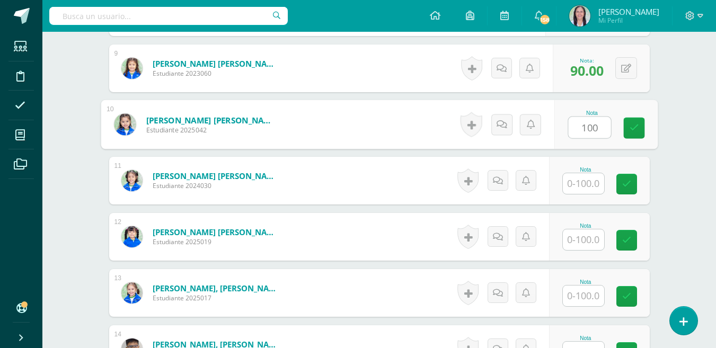
type input "100"
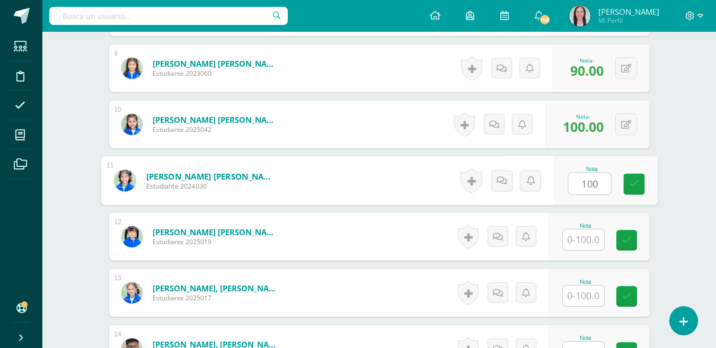
type input "100"
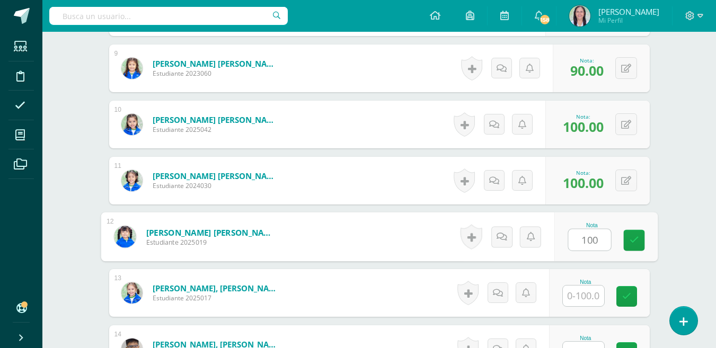
type input "100"
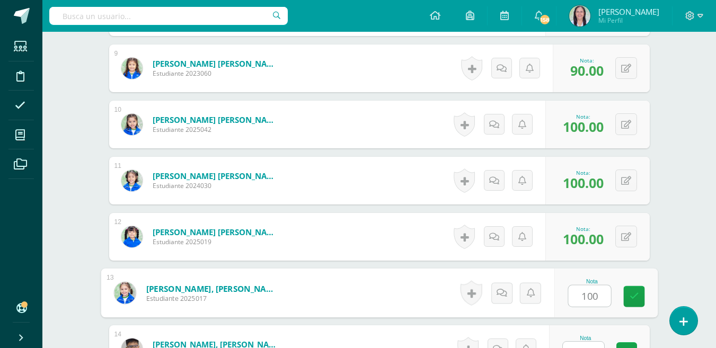
type input "100"
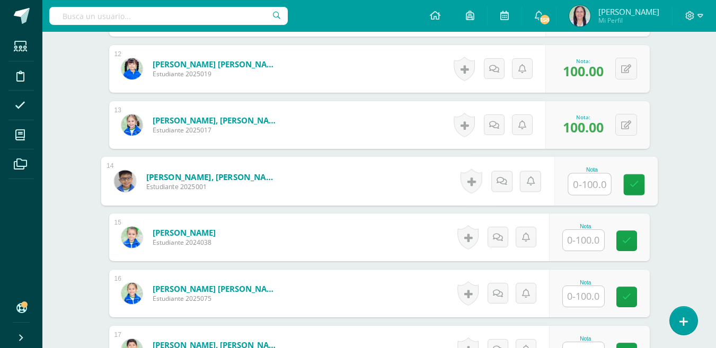
scroll to position [1010, 0]
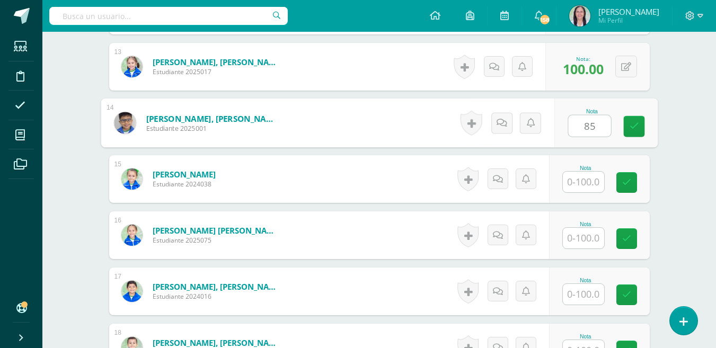
type input "85"
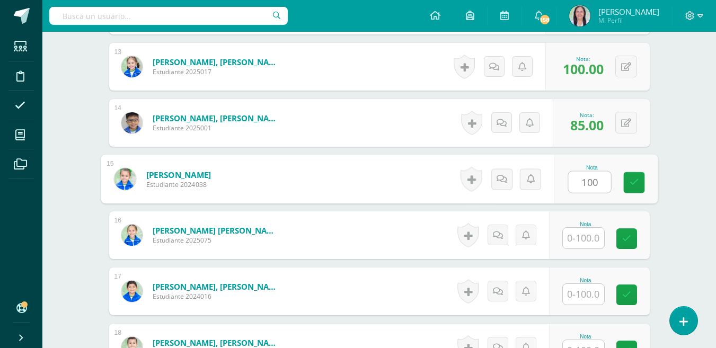
type input "100"
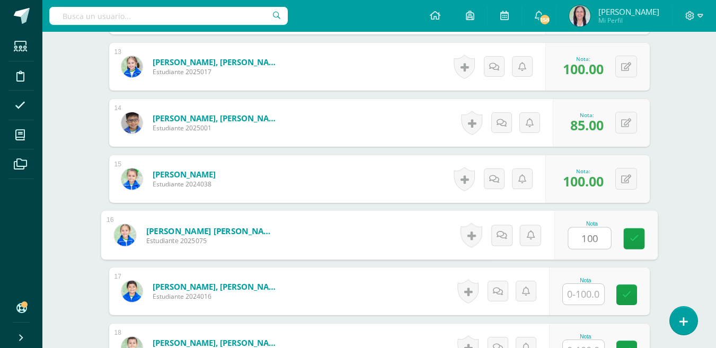
type input "100"
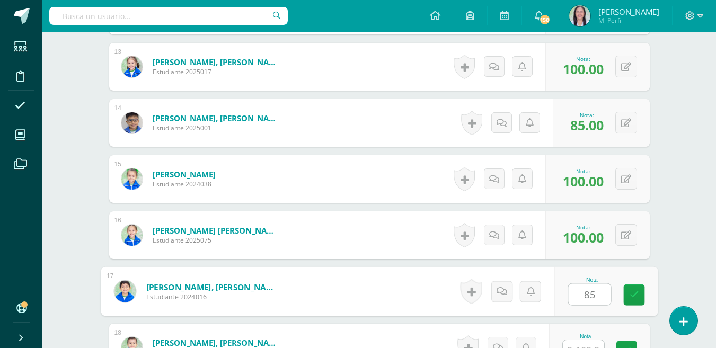
type input "85"
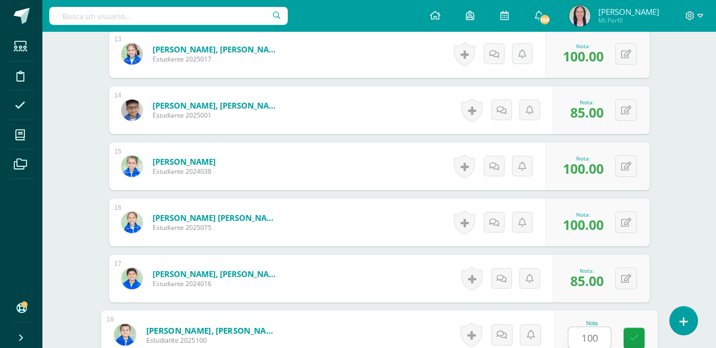
type input "100"
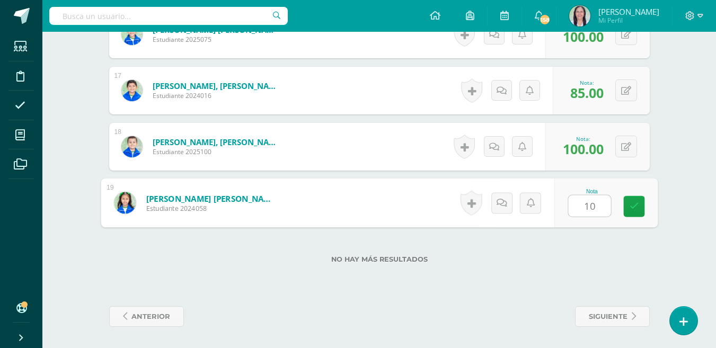
type input "100"
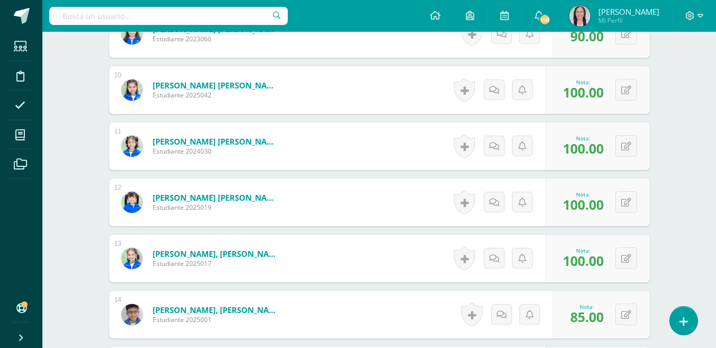
scroll to position [734, 0]
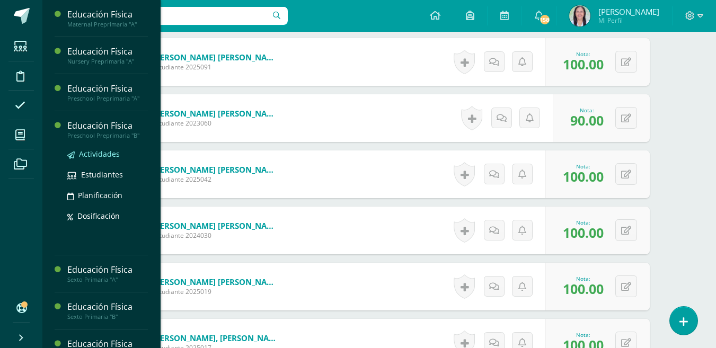
click at [107, 155] on span "Actividades" at bounding box center [99, 154] width 41 height 10
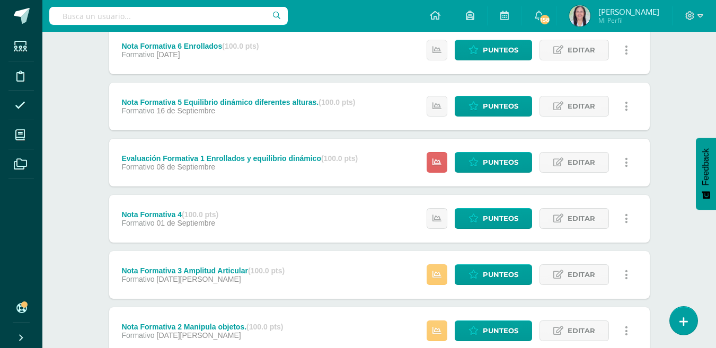
scroll to position [265, 0]
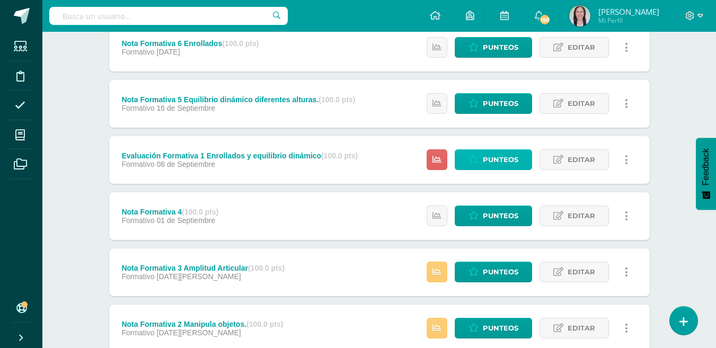
click at [505, 160] on span "Punteos" at bounding box center [501, 160] width 36 height 20
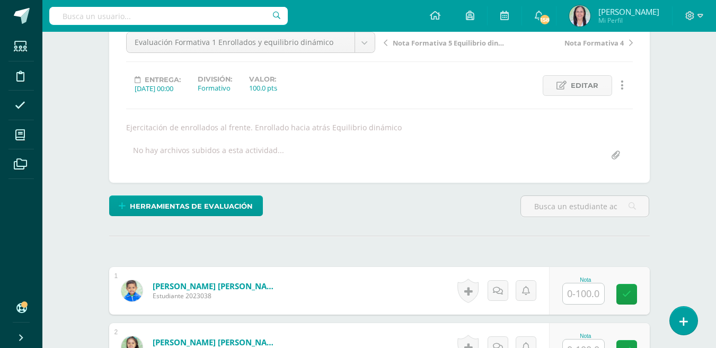
scroll to position [213, 0]
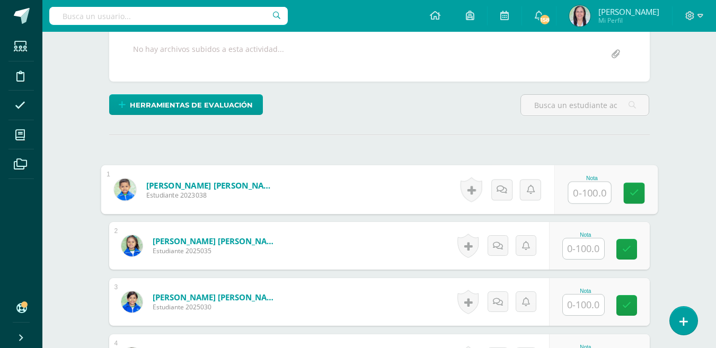
click at [585, 189] on input "text" at bounding box center [589, 192] width 42 height 21
type input "100"
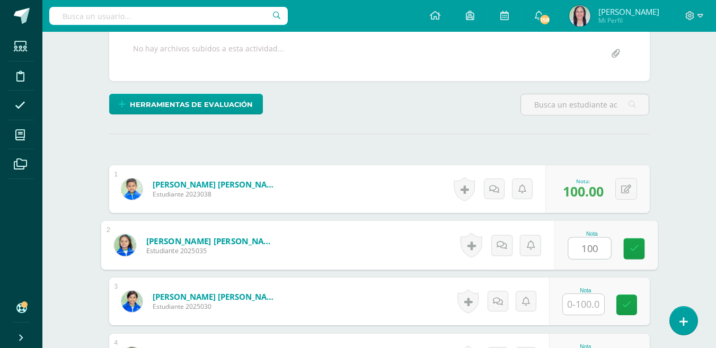
type input "100"
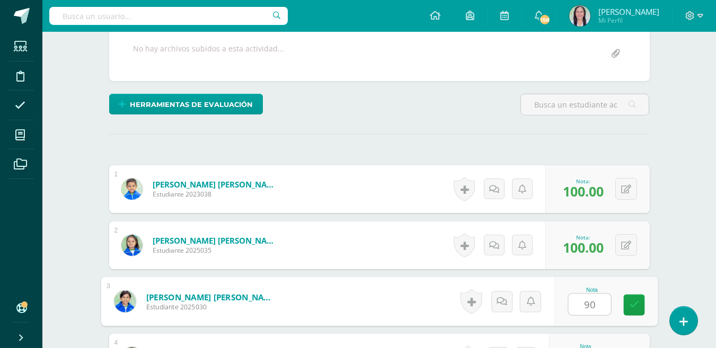
type input "90"
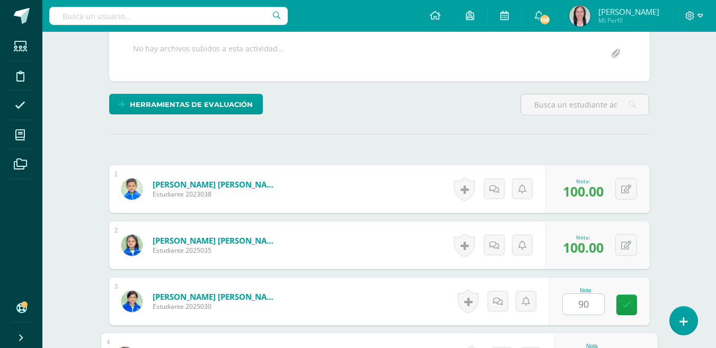
scroll to position [400, 0]
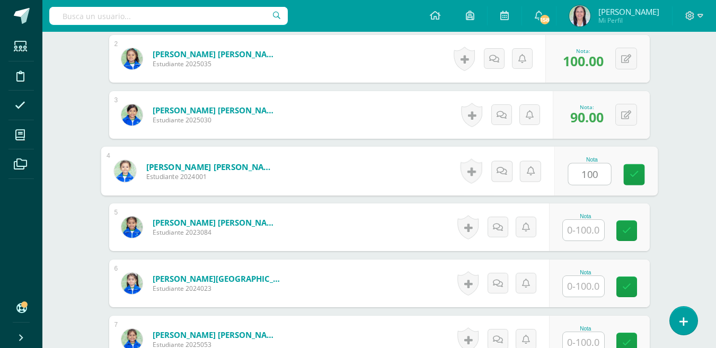
type input "100"
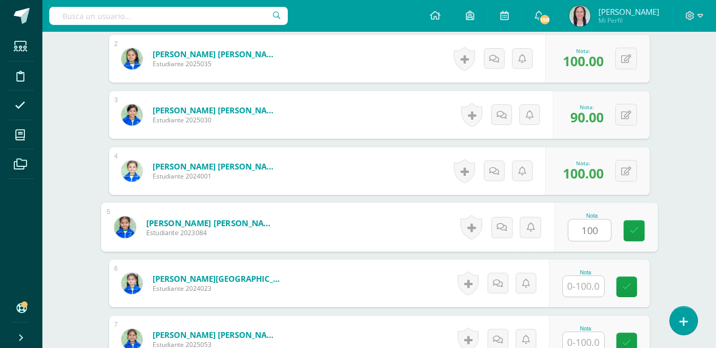
type input "100"
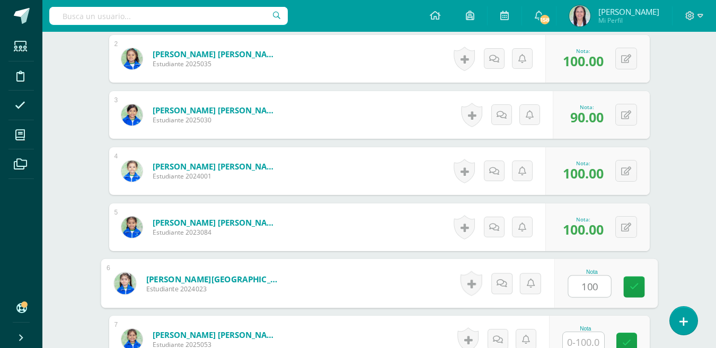
type input "100"
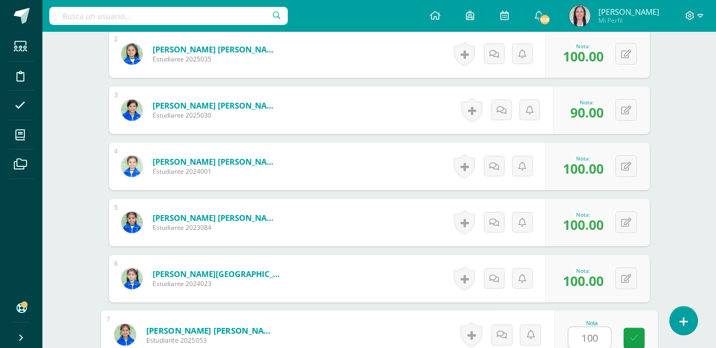
type input "100"
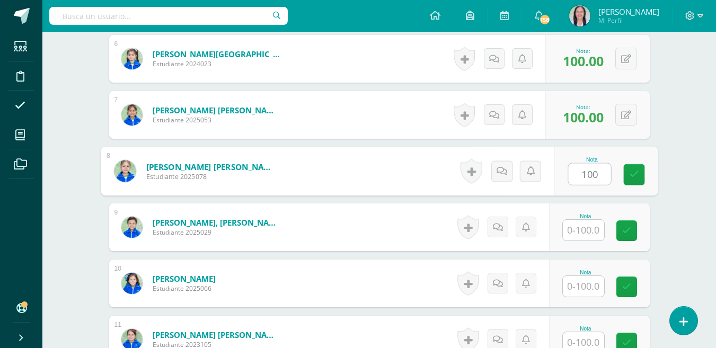
type input "100"
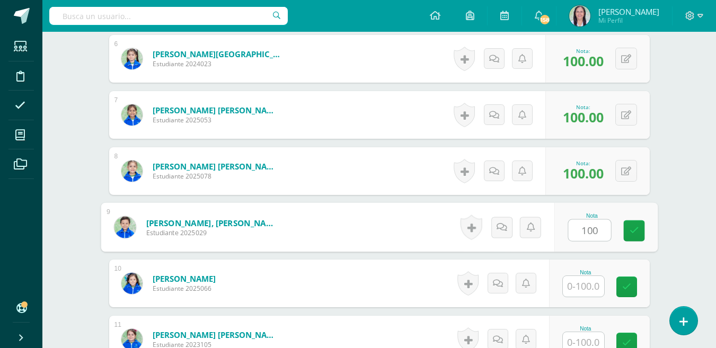
type input "100"
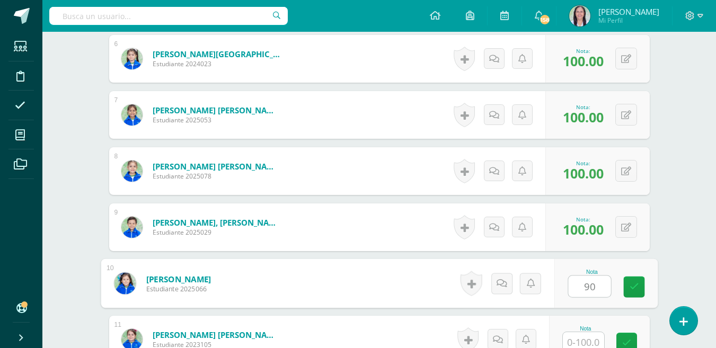
type input "90"
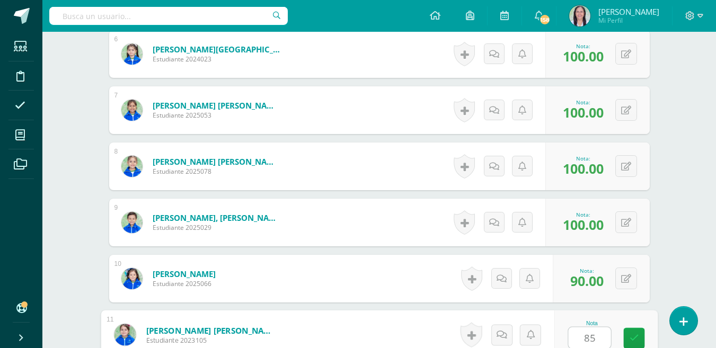
type input "85"
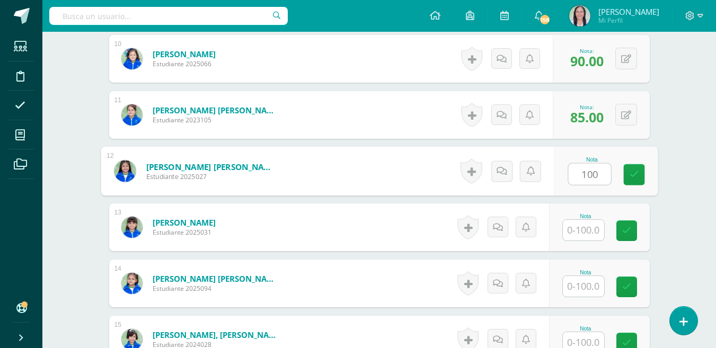
type input "100"
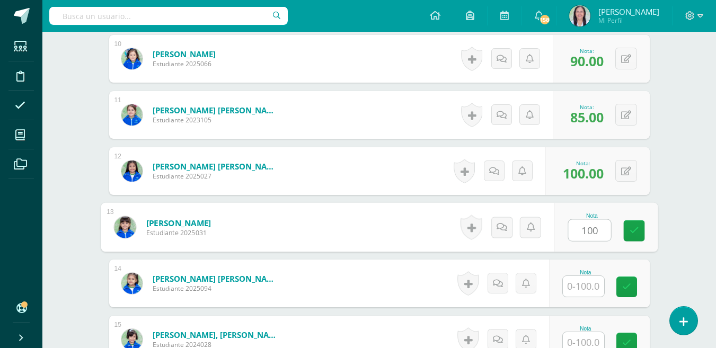
type input "100"
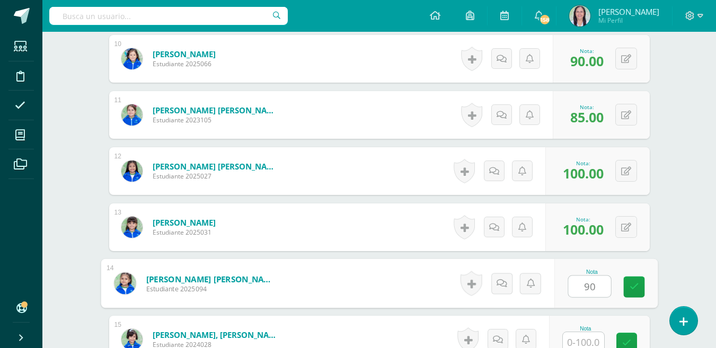
type input "90"
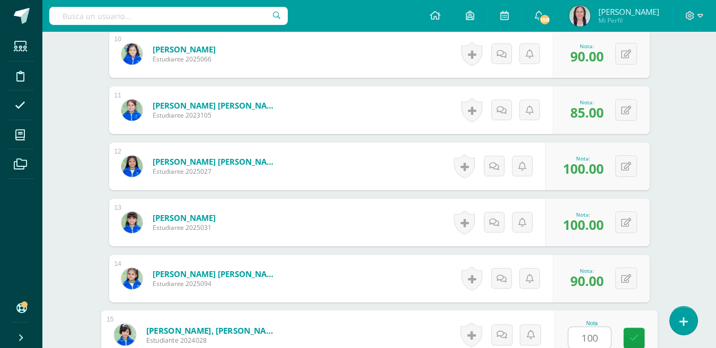
type input "100"
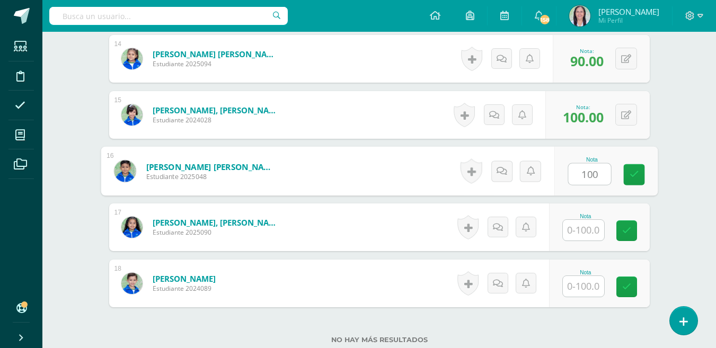
type input "100"
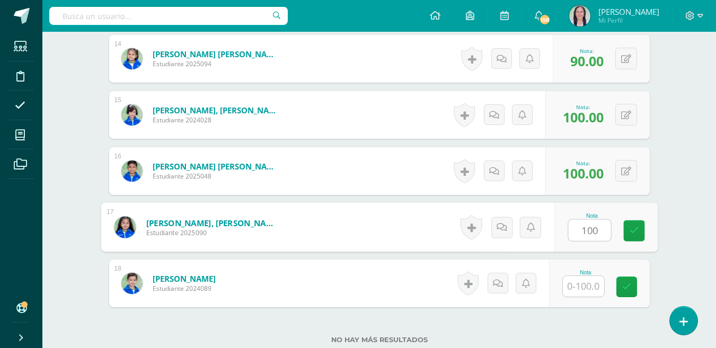
type input "100"
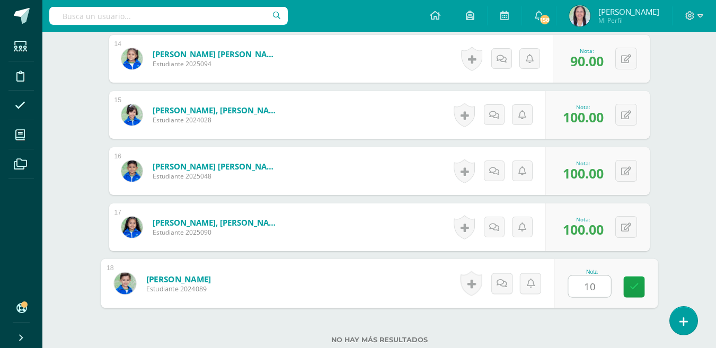
type input "100"
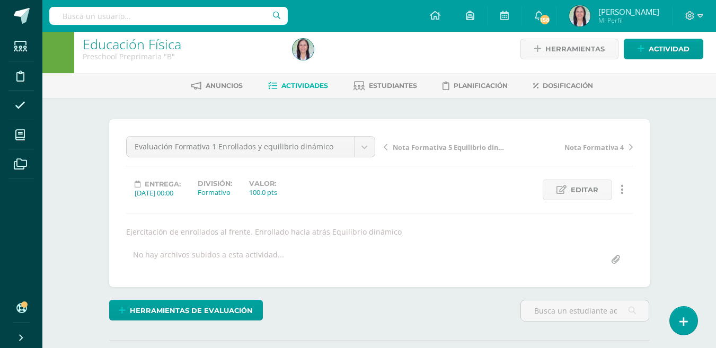
scroll to position [0, 0]
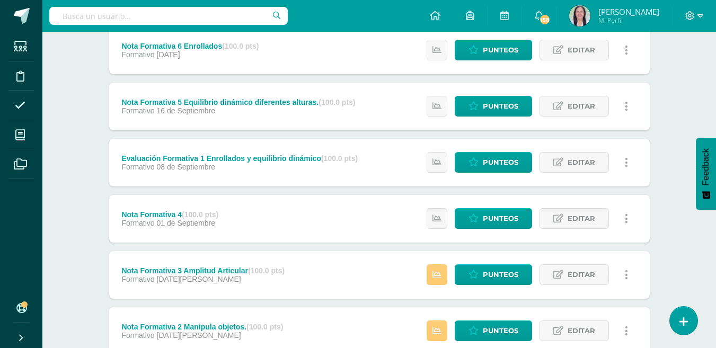
scroll to position [265, 0]
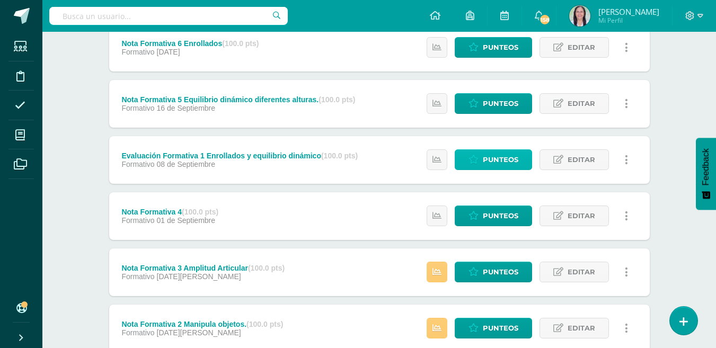
click at [499, 159] on span "Punteos" at bounding box center [501, 160] width 36 height 20
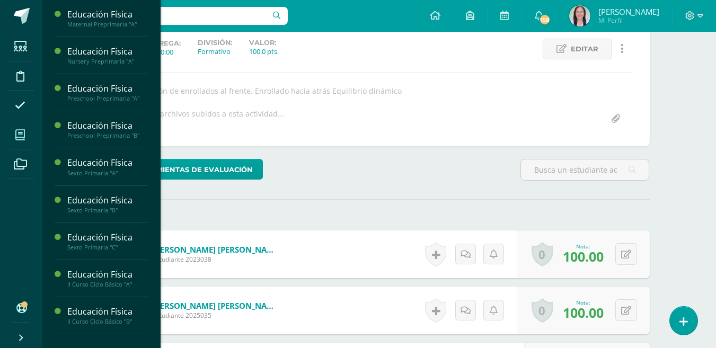
scroll to position [148, 0]
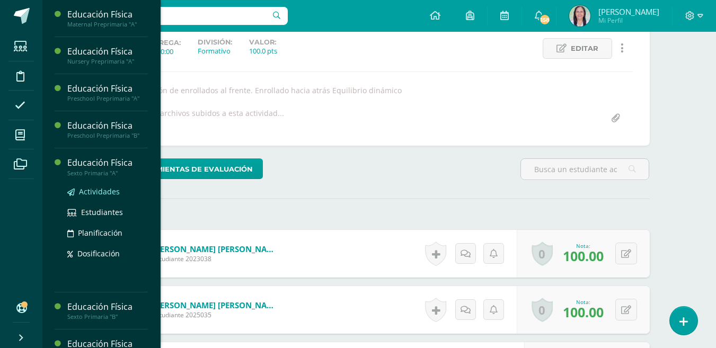
click at [105, 190] on span "Actividades" at bounding box center [99, 192] width 41 height 10
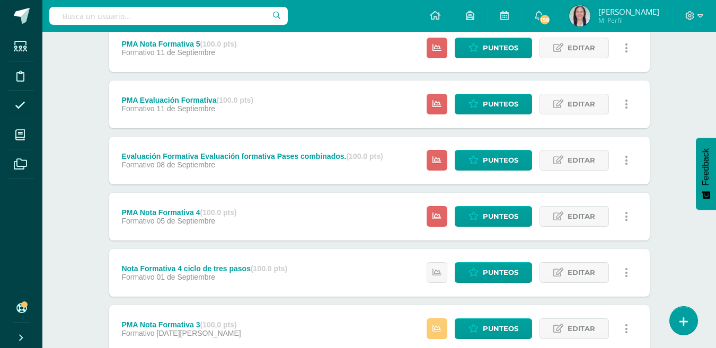
scroll to position [530, 0]
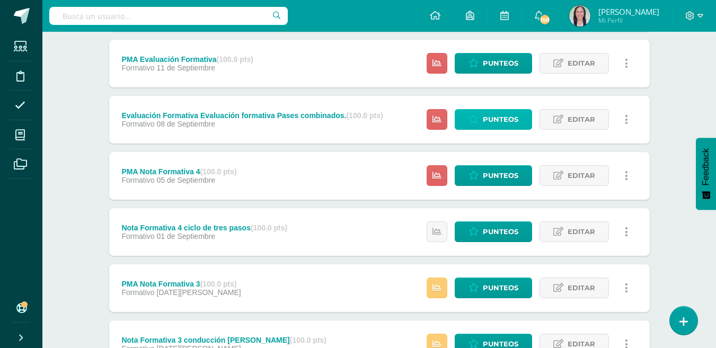
click at [504, 116] on span "Punteos" at bounding box center [501, 120] width 36 height 20
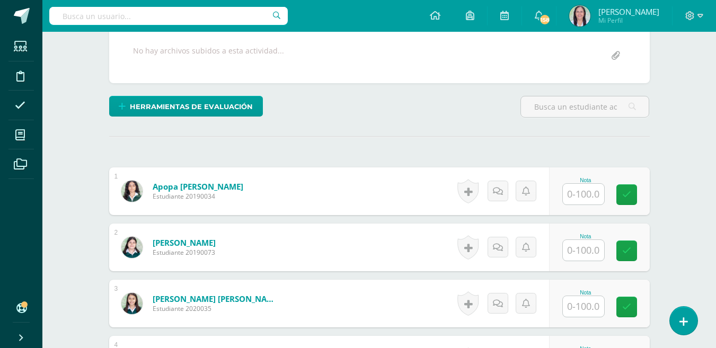
scroll to position [214, 0]
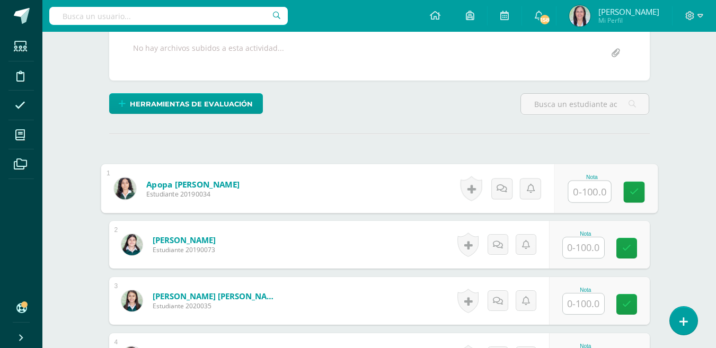
click at [593, 195] on input "text" at bounding box center [589, 191] width 42 height 21
type input "100"
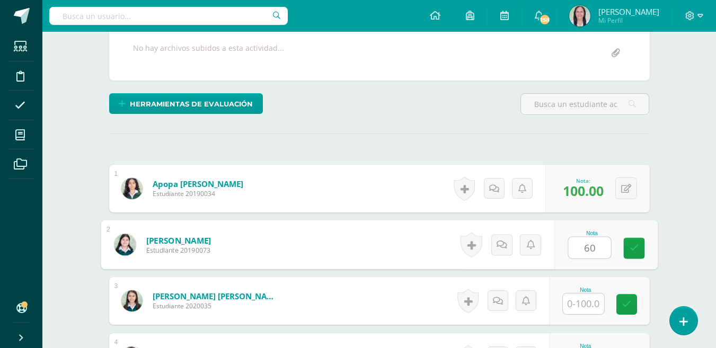
type input "60"
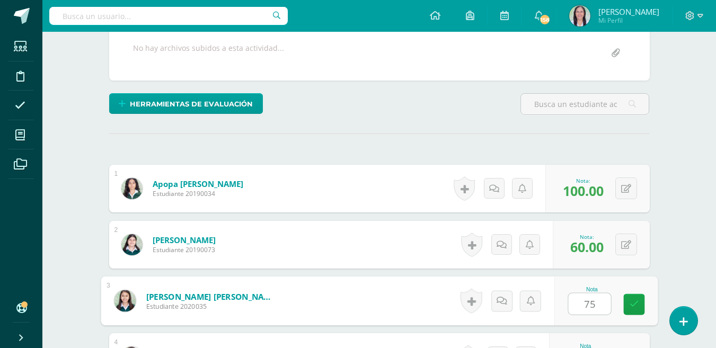
type input "75"
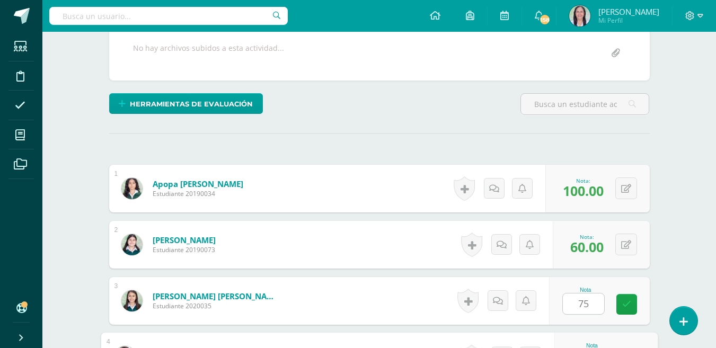
scroll to position [400, 0]
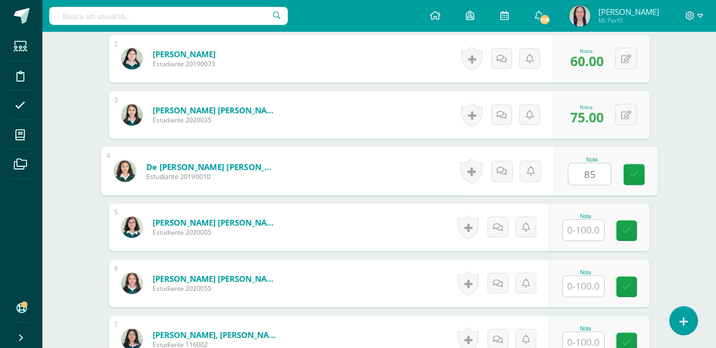
type input "85"
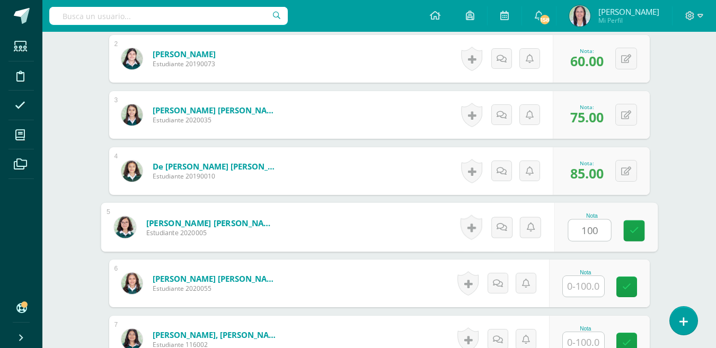
type input "100"
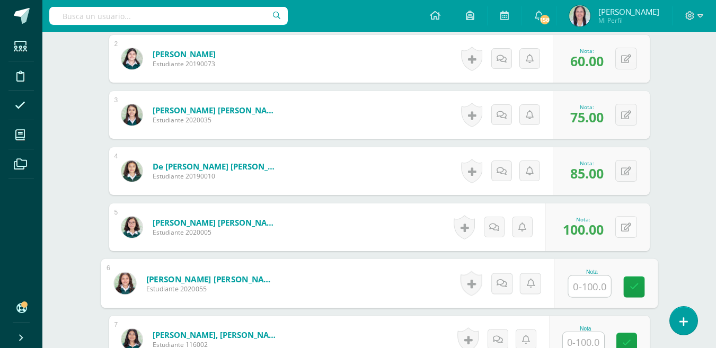
click at [628, 225] on button at bounding box center [626, 227] width 22 height 22
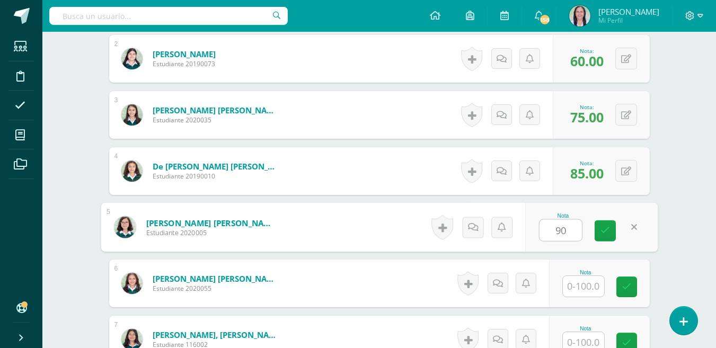
type input "90"
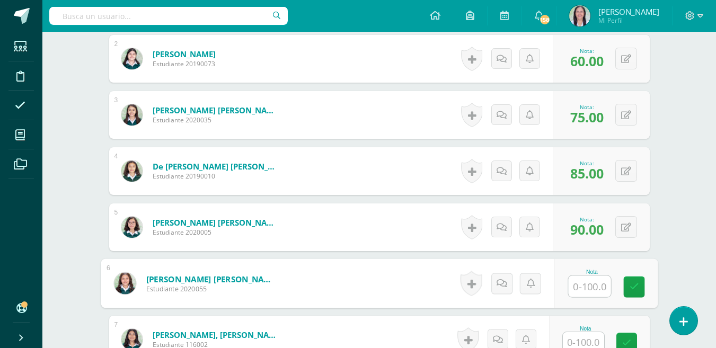
scroll to position [506, 0]
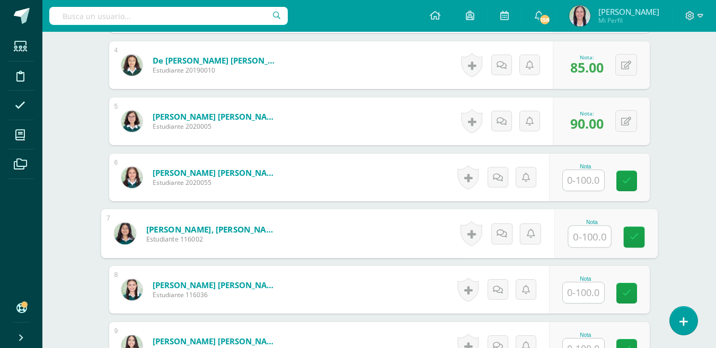
click at [588, 235] on input "text" at bounding box center [589, 236] width 42 height 21
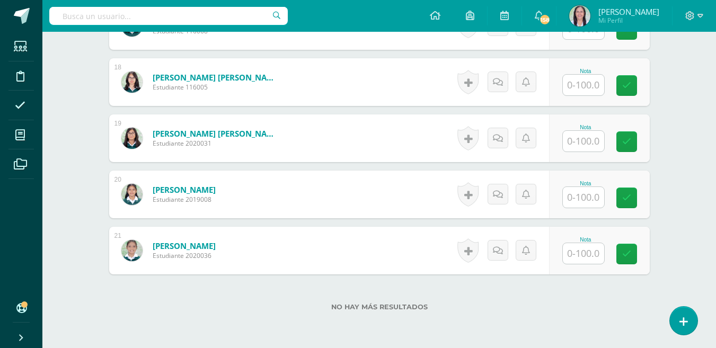
scroll to position [1323, 0]
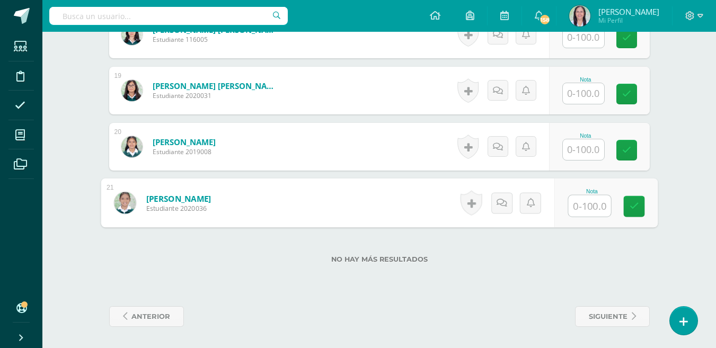
click at [584, 209] on input "text" at bounding box center [589, 206] width 42 height 21
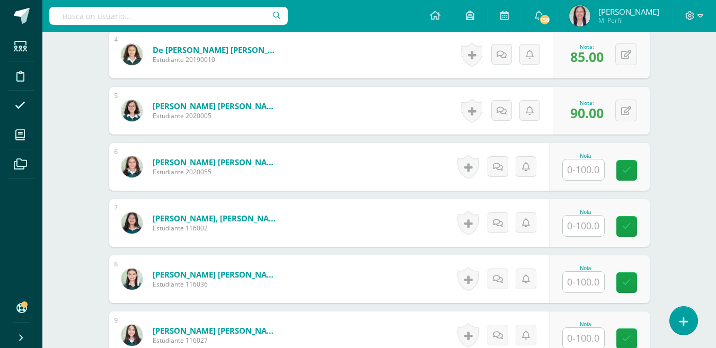
scroll to position [528, 0]
